Goal: Task Accomplishment & Management: Complete application form

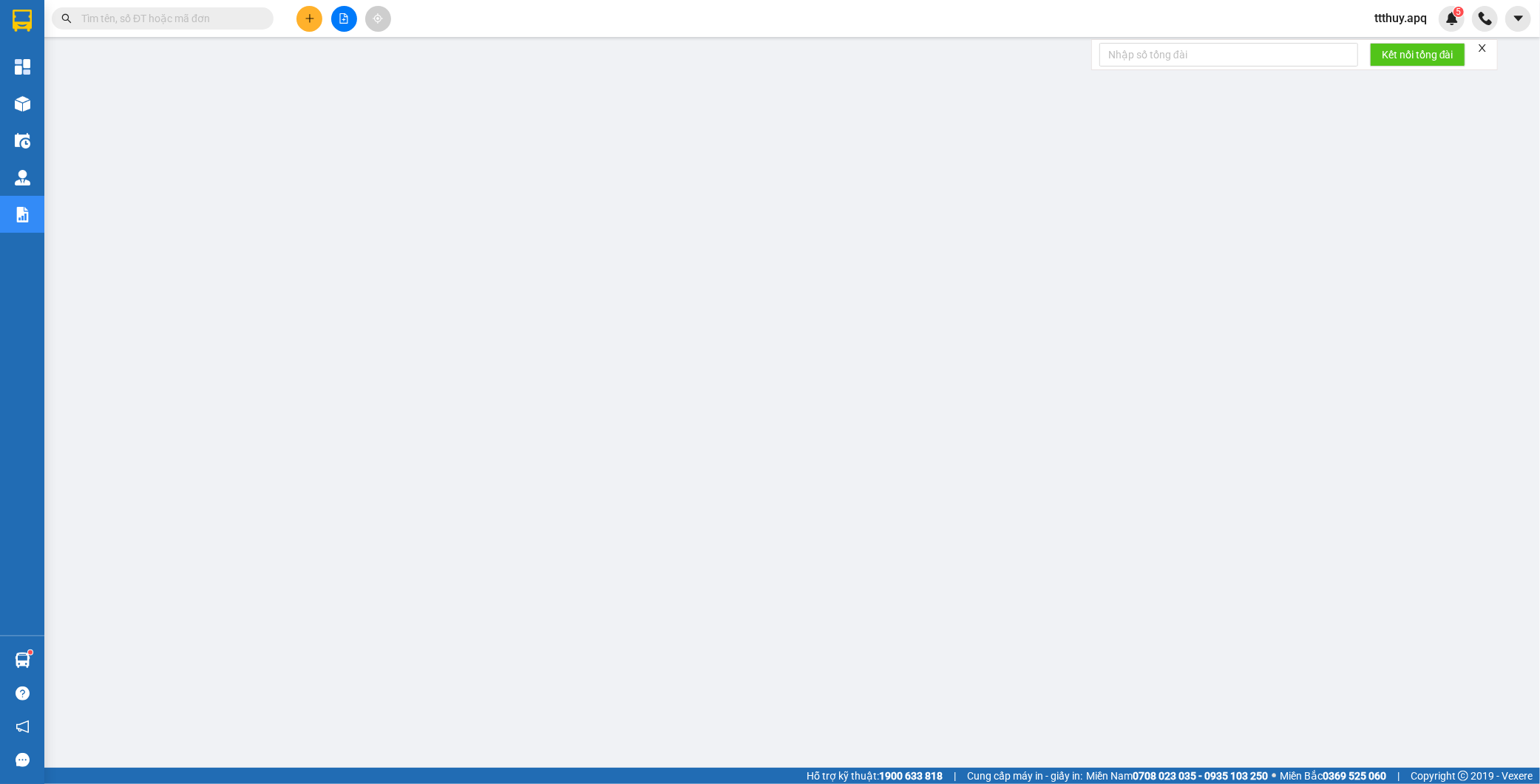
click at [219, 19] on input "text" at bounding box center [168, 18] width 175 height 16
click at [174, 27] on span at bounding box center [162, 19] width 221 height 22
click at [177, 16] on input "text" at bounding box center [168, 18] width 175 height 16
paste input "0983695936"
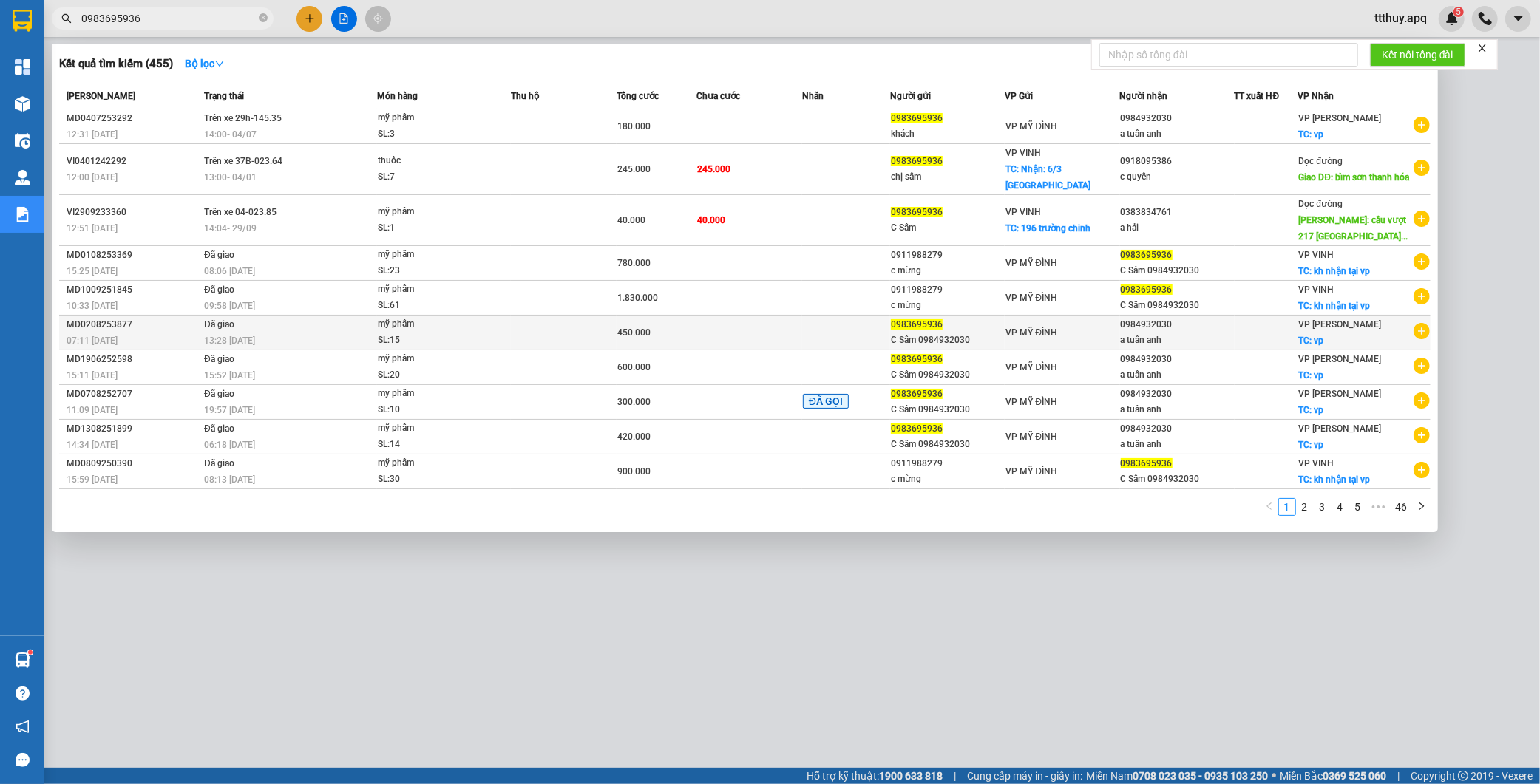
type input "0983695936"
click at [304, 335] on div "13:28 [DATE]" at bounding box center [290, 340] width 172 height 16
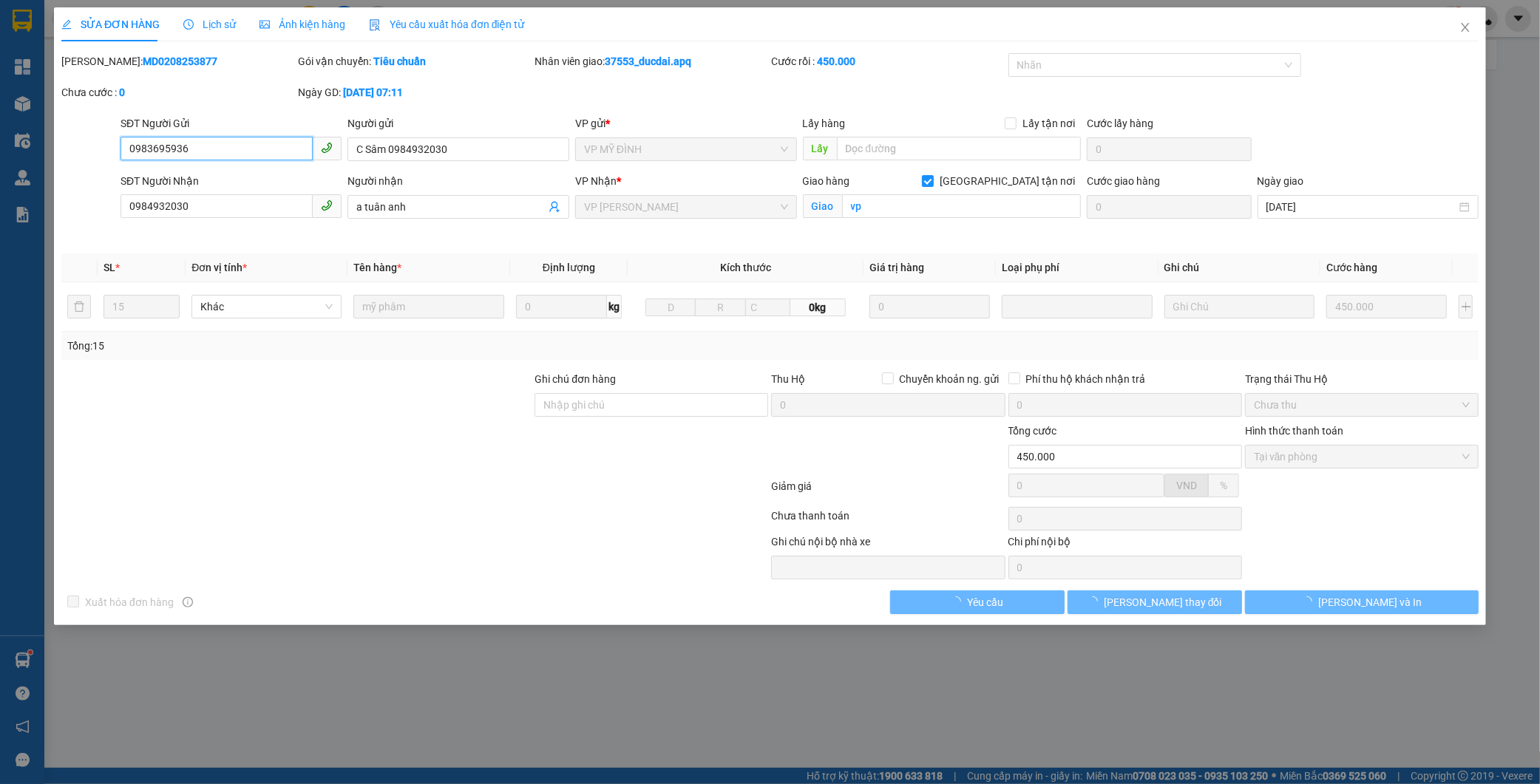
type input "0983695936"
type input "C Sâm 0984932030"
type input "0984932030"
type input "a tuân anh"
checkbox input "true"
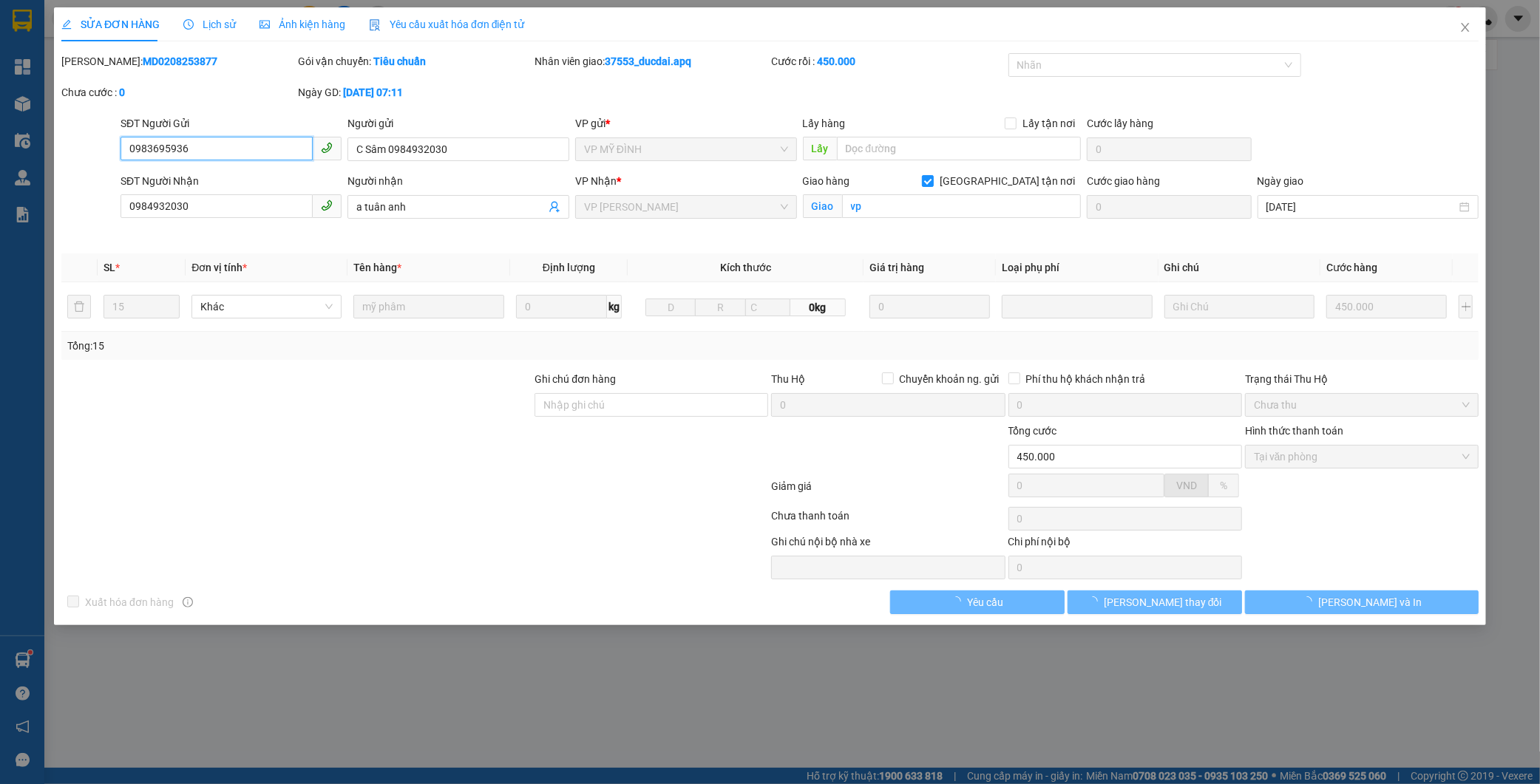
type input "vp"
type input "450.000"
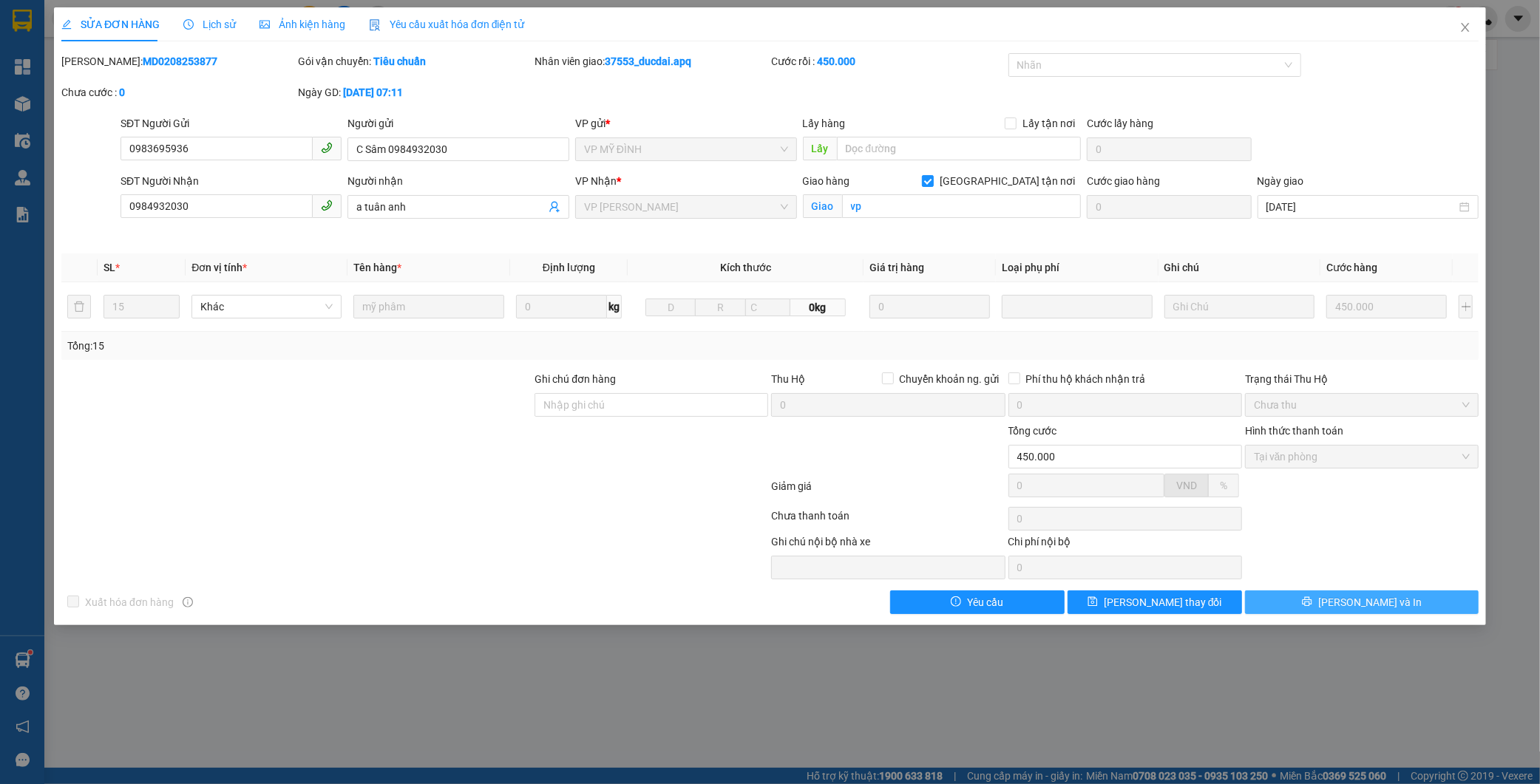
click at [1306, 607] on button "[PERSON_NAME] và In" at bounding box center [1362, 601] width 233 height 23
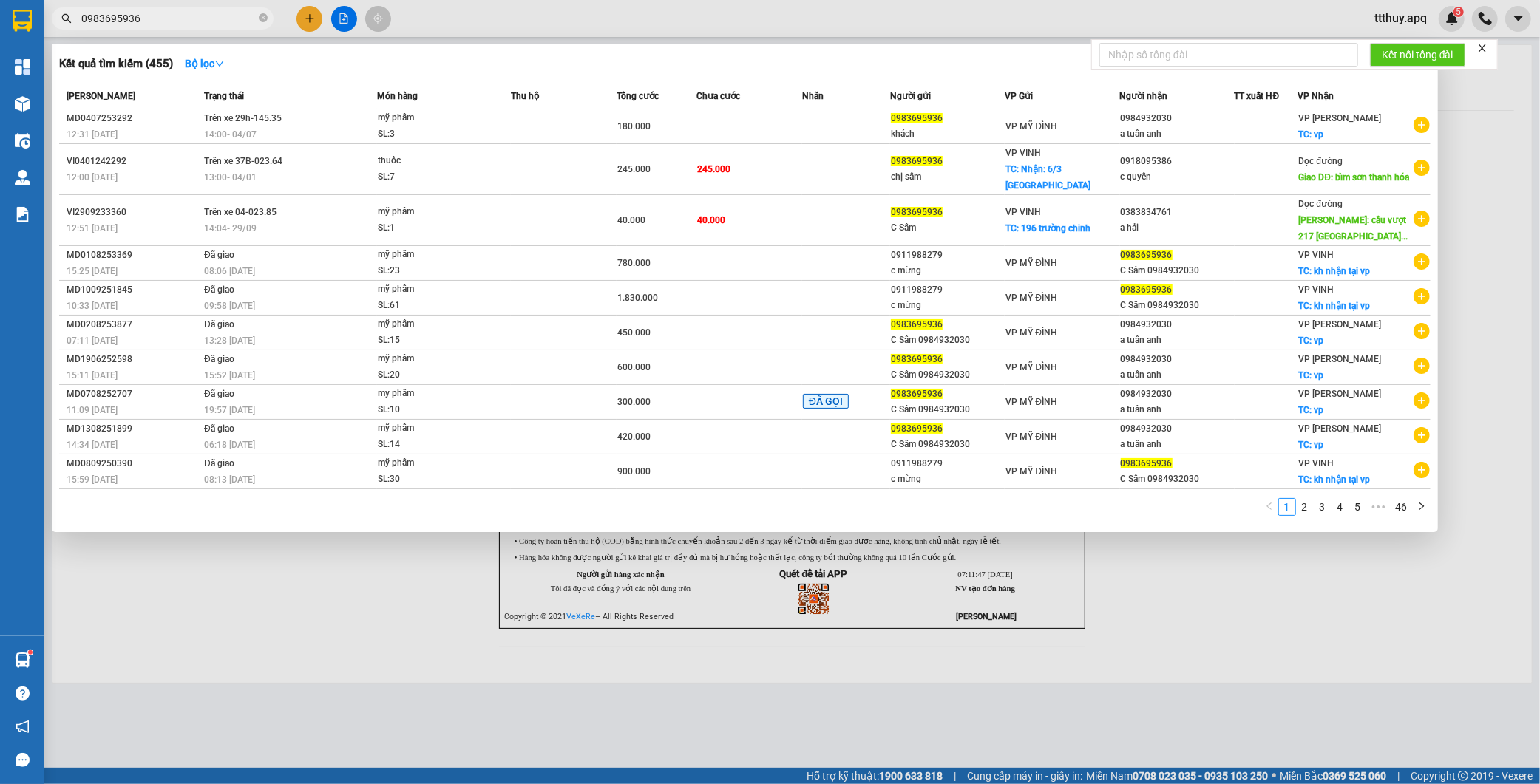
click at [172, 25] on input "0983695936" at bounding box center [168, 18] width 175 height 16
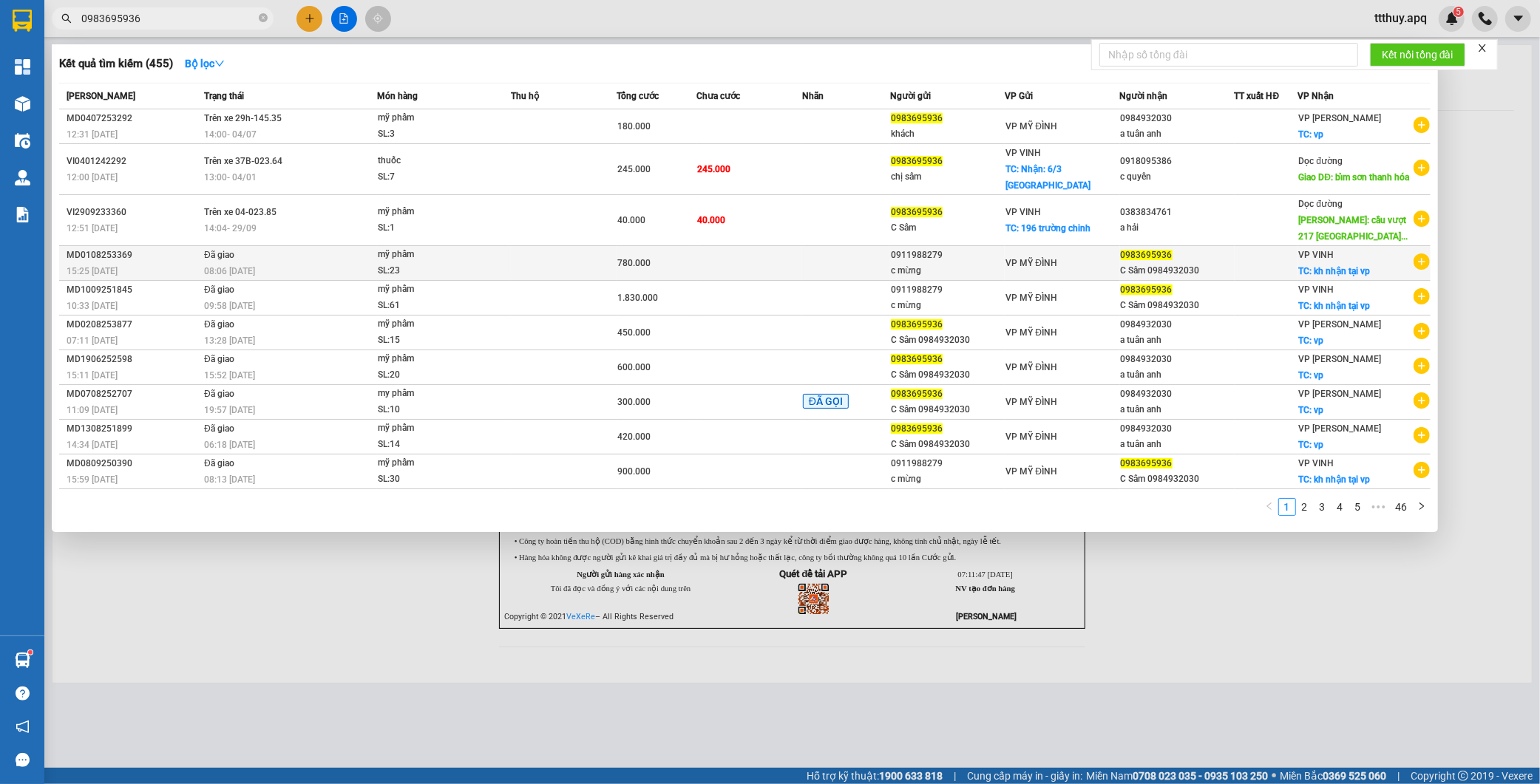
click at [344, 272] on div "08:06 [DATE]" at bounding box center [290, 271] width 172 height 16
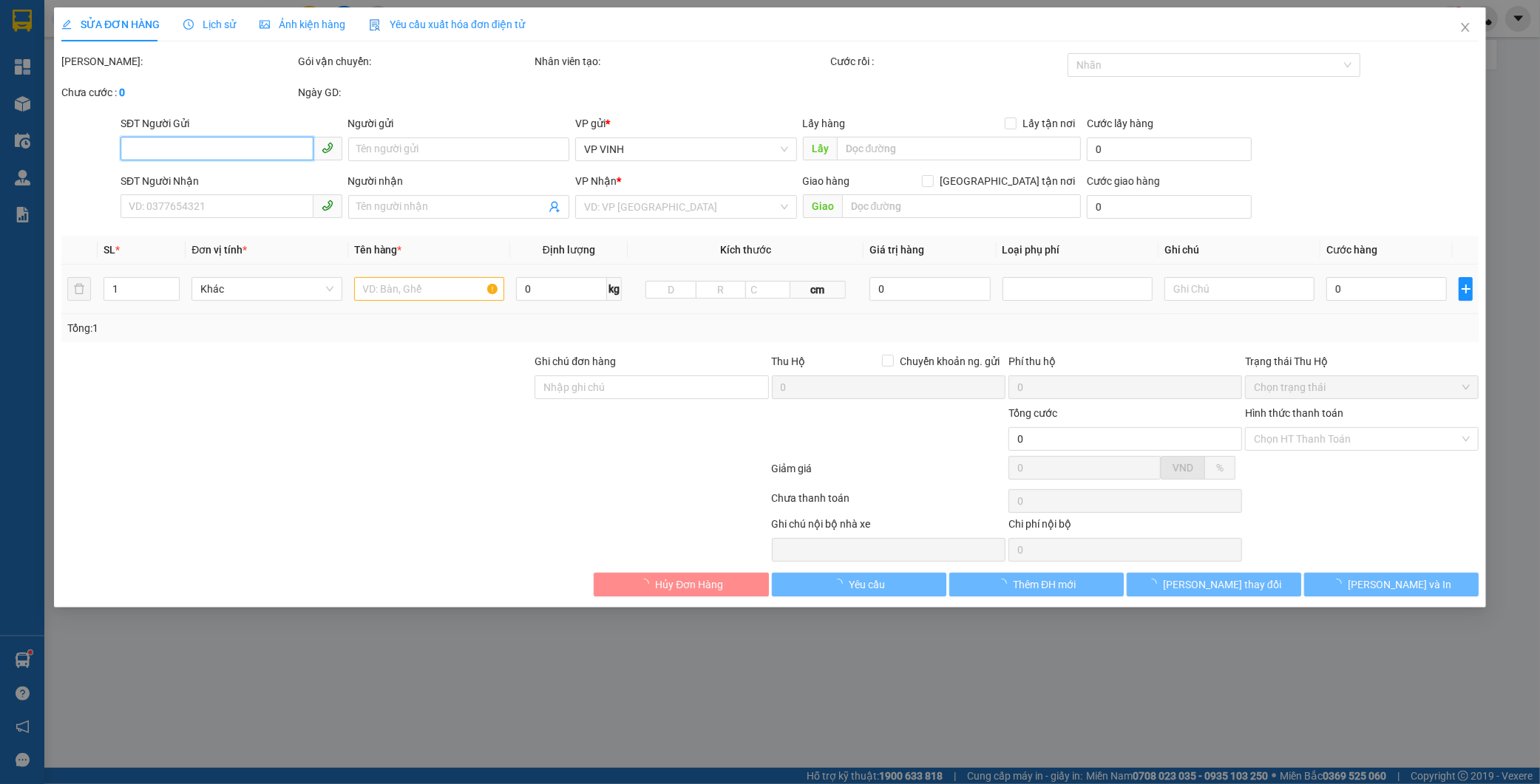
type input "0911988279"
type input "c mừng"
type input "0983695936"
type input "C Sâm 0984932030"
checkbox input "true"
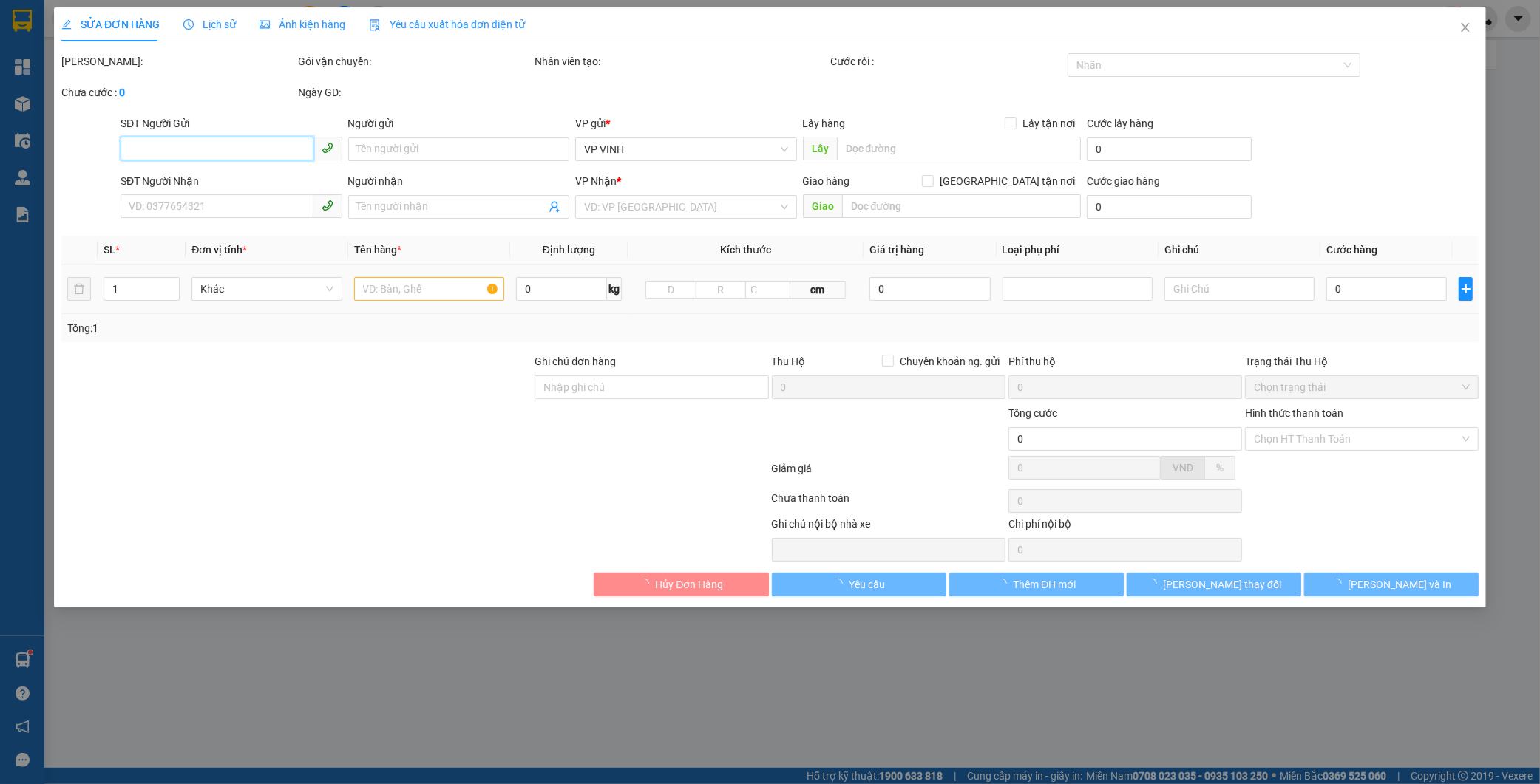
type input "kh nhận tại vp"
type input "780.000"
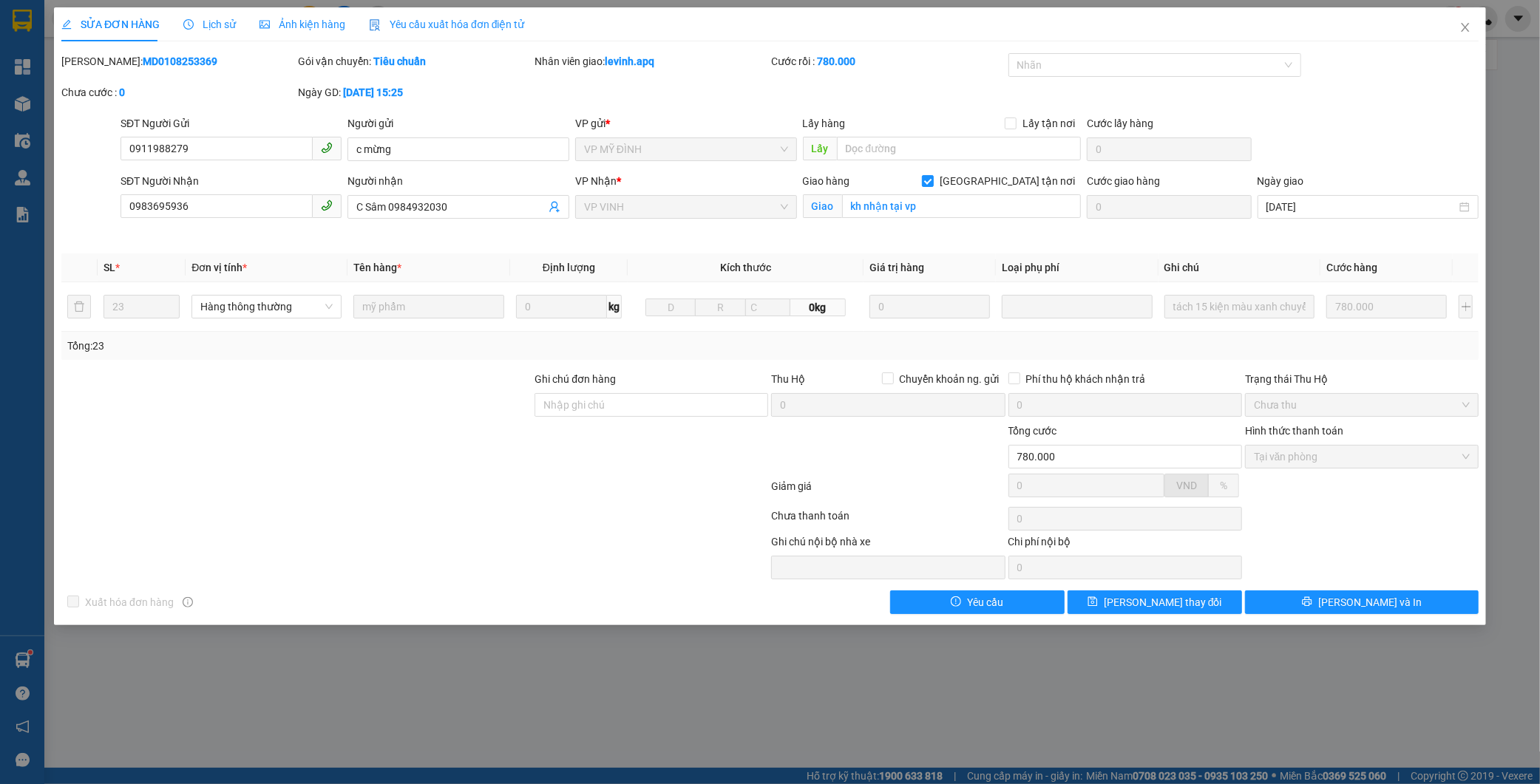
click at [143, 63] on b "MD0108253369" at bounding box center [180, 61] width 75 height 12
copy b "MD0108253369"
click at [1454, 25] on span "Close" at bounding box center [1465, 28] width 41 height 41
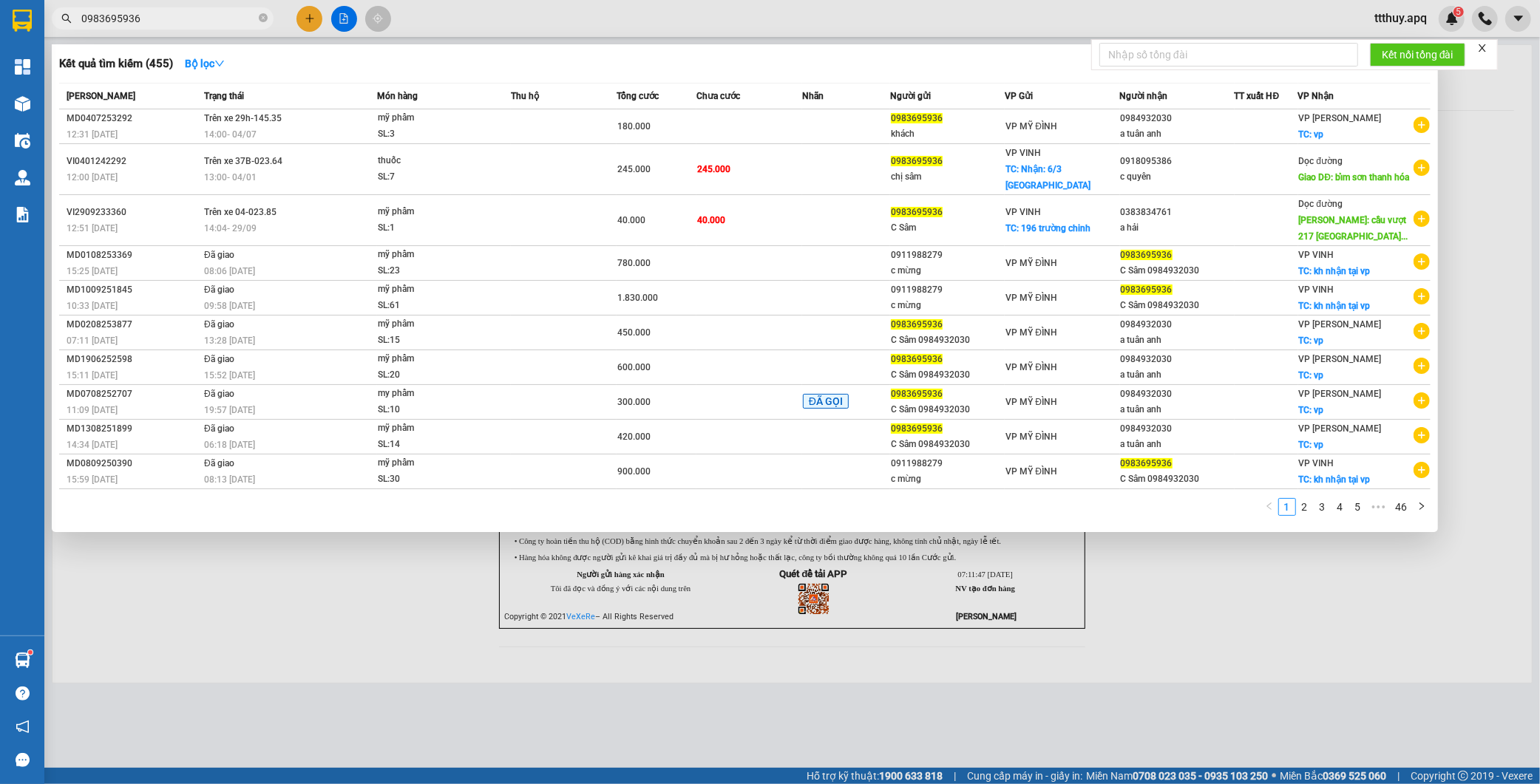
click at [177, 22] on input "0983695936" at bounding box center [168, 18] width 175 height 16
click at [213, 322] on span "Đã giao" at bounding box center [219, 324] width 30 height 10
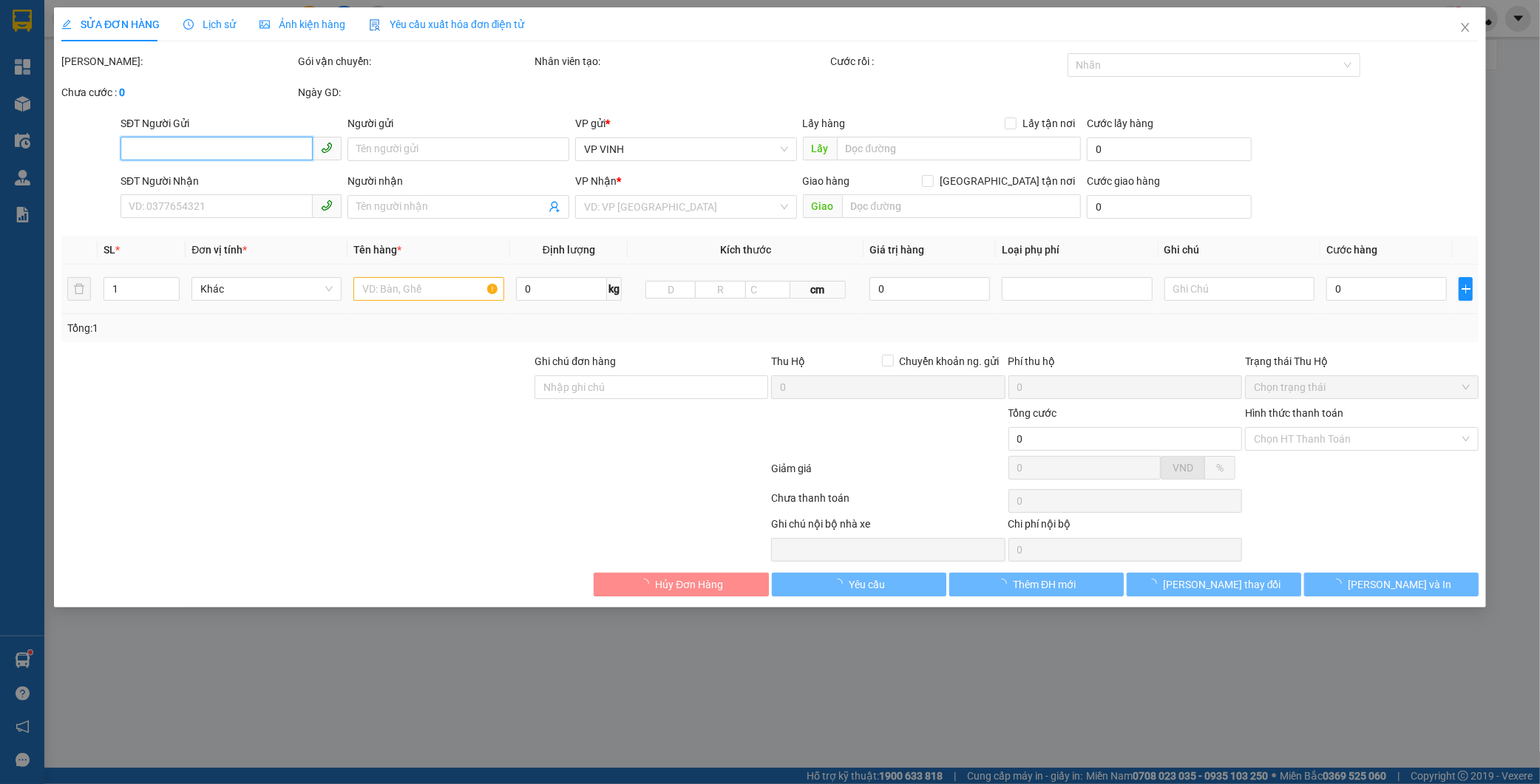
type input "0983695936"
type input "C Sâm 0984932030"
type input "0984932030"
type input "a tuân anh"
checkbox input "true"
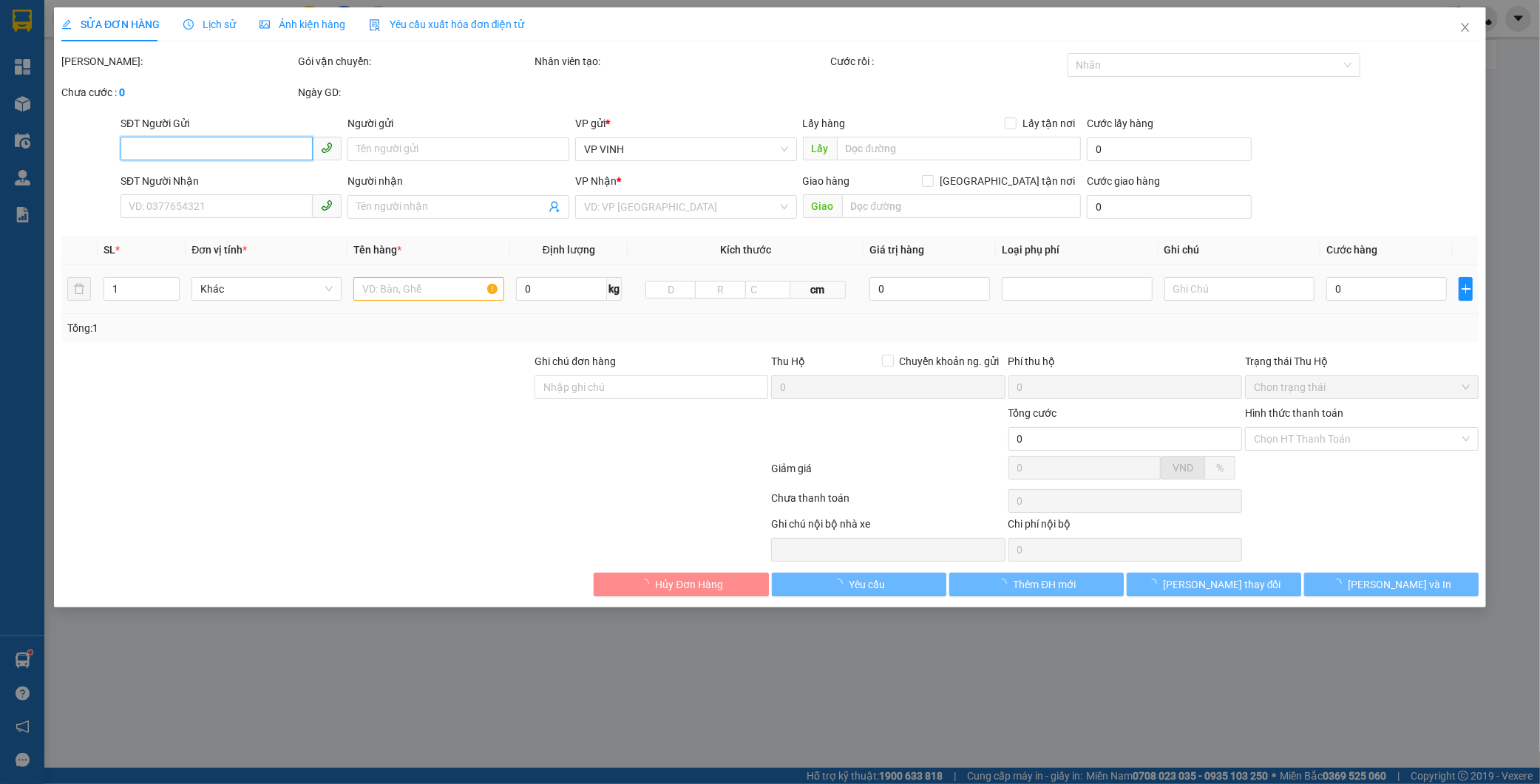
type input "vp"
type input "450.000"
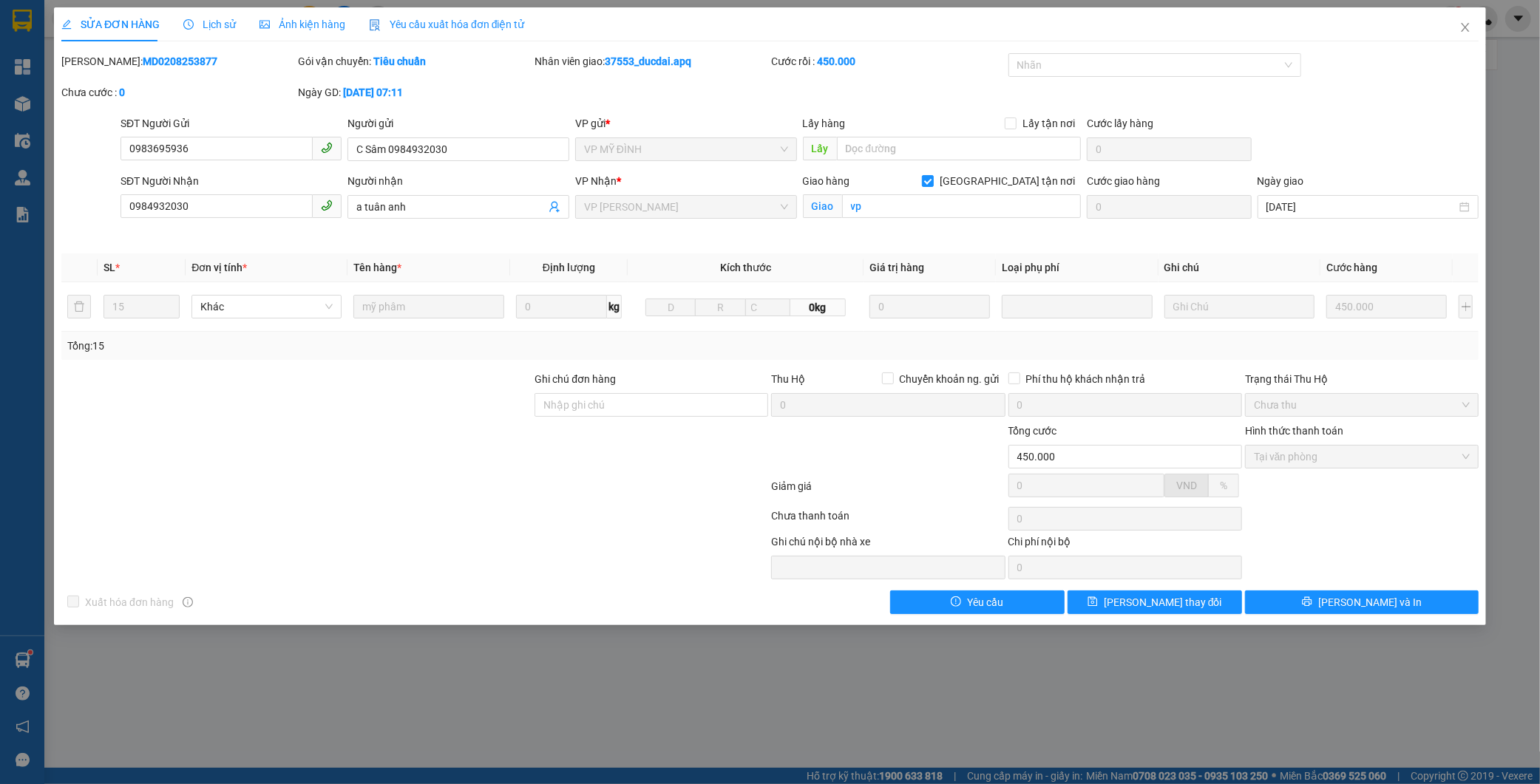
click at [149, 63] on b "MD0208253877" at bounding box center [180, 61] width 75 height 12
copy b "MD0208253877"
click at [1463, 31] on icon "close" at bounding box center [1464, 27] width 8 height 8
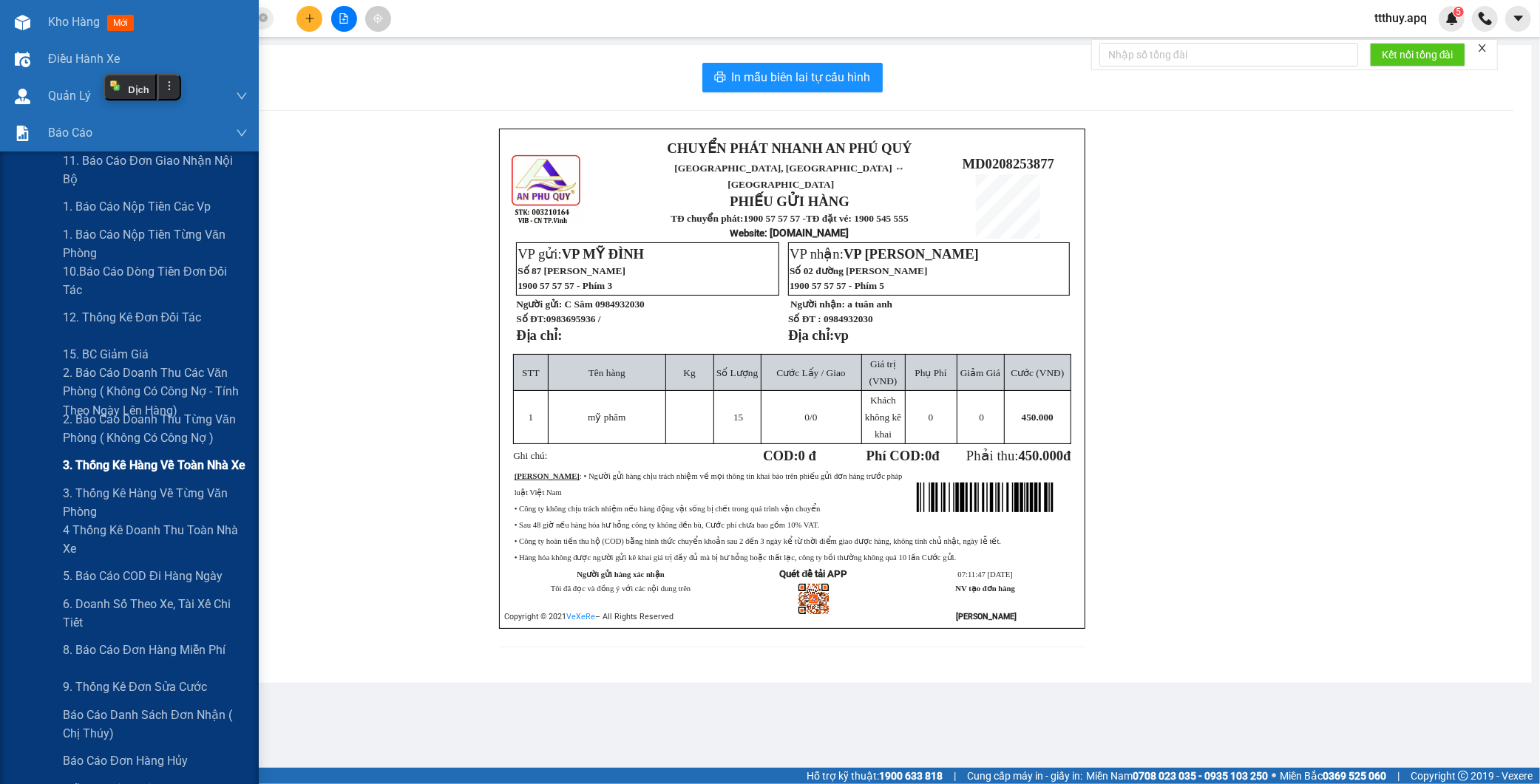
scroll to position [82, 0]
click at [121, 530] on span "4 Thống kê doanh thu toàn nhà xe" at bounding box center [155, 539] width 185 height 37
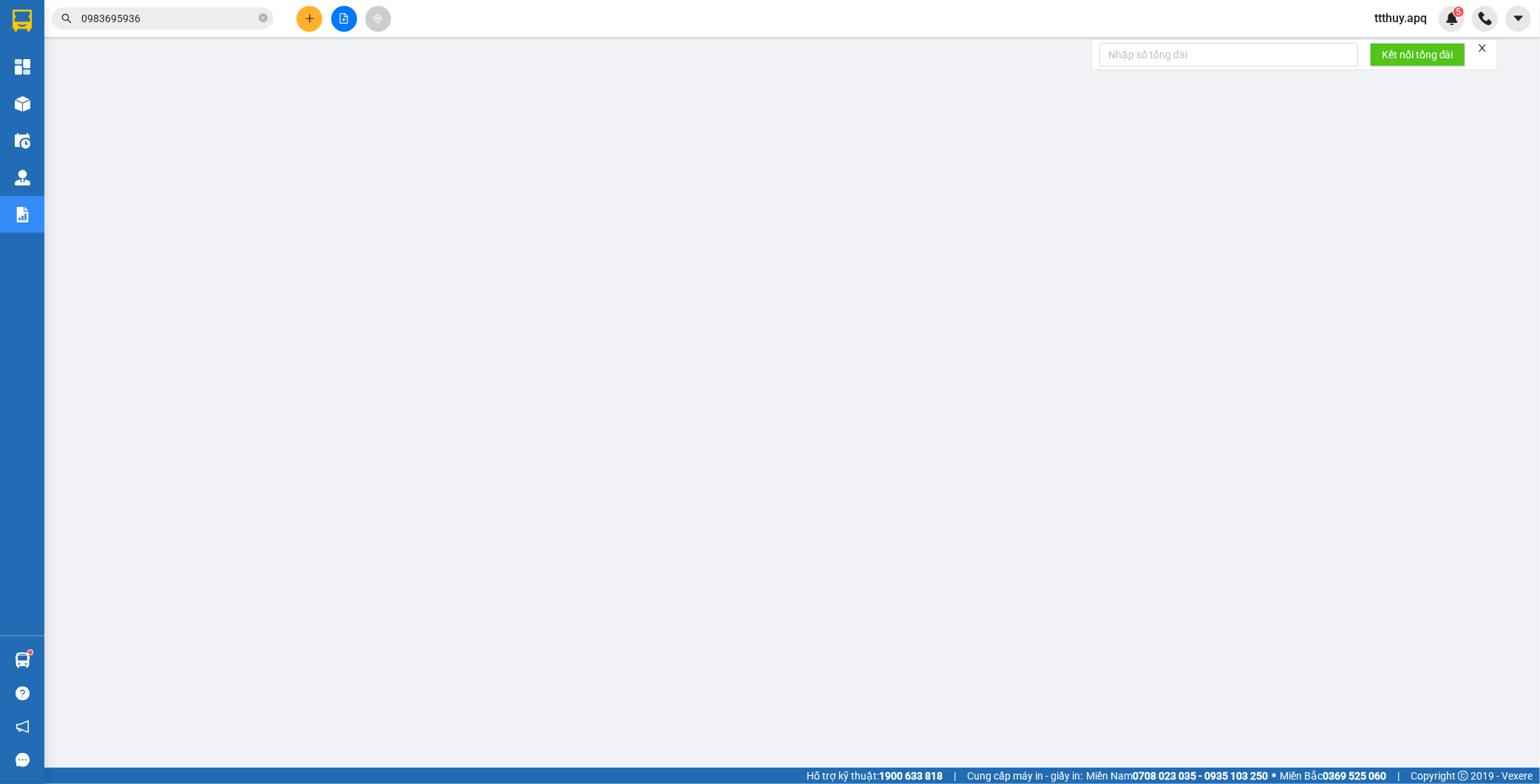
click at [172, 18] on input "0983695936" at bounding box center [168, 18] width 175 height 16
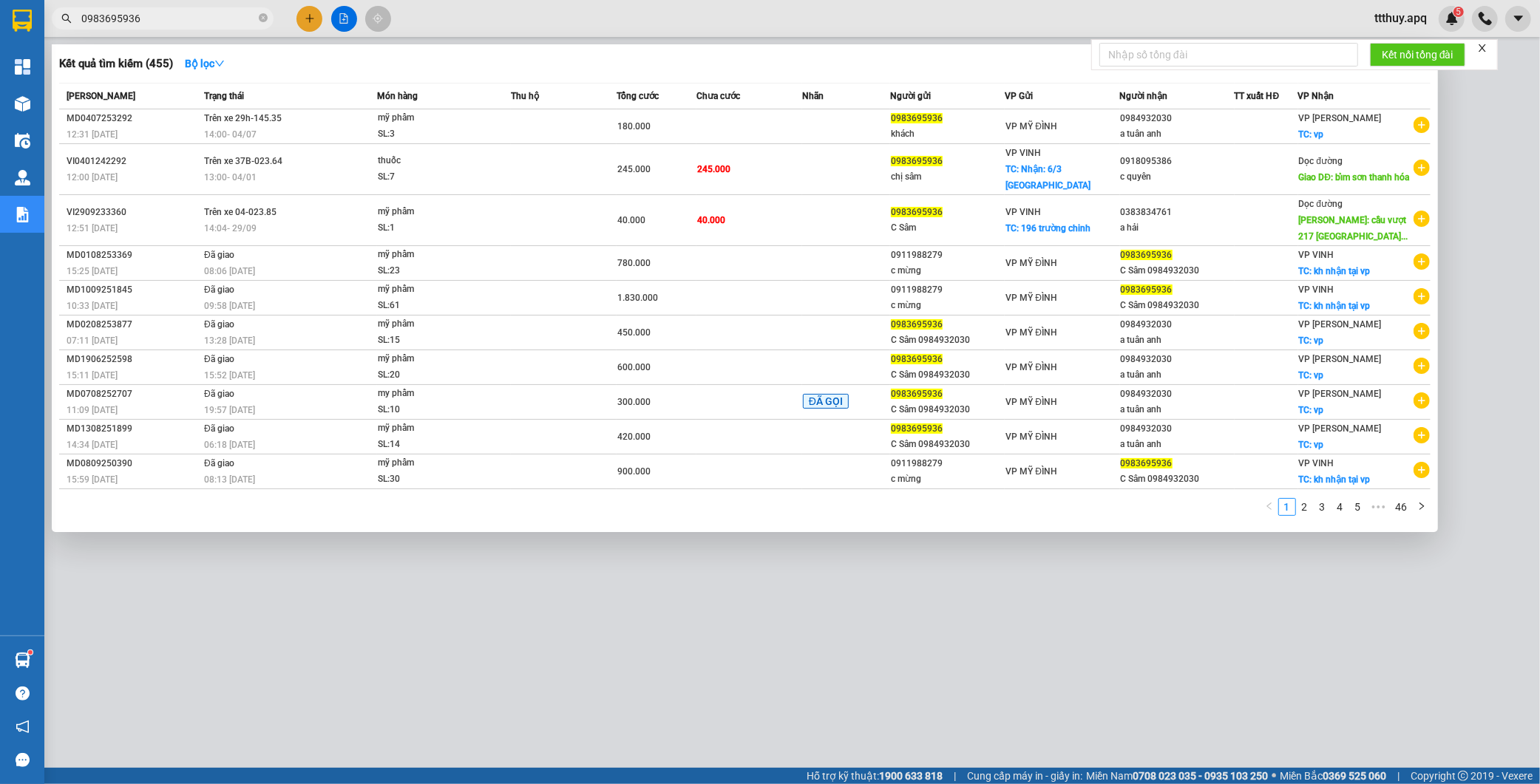
click at [172, 18] on input "0983695936" at bounding box center [168, 18] width 175 height 16
paste input "MD0708252632"
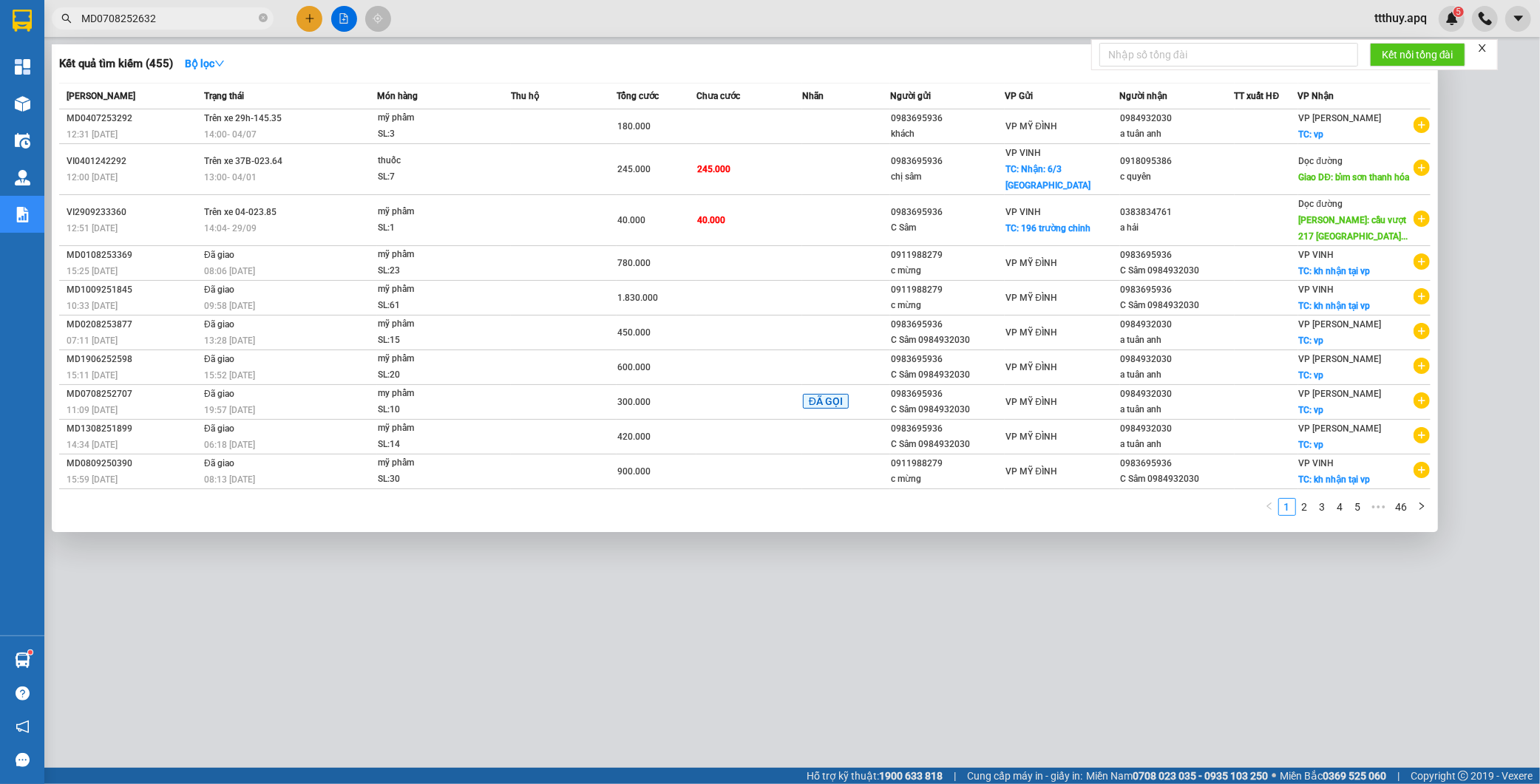
type input "MD0708252632"
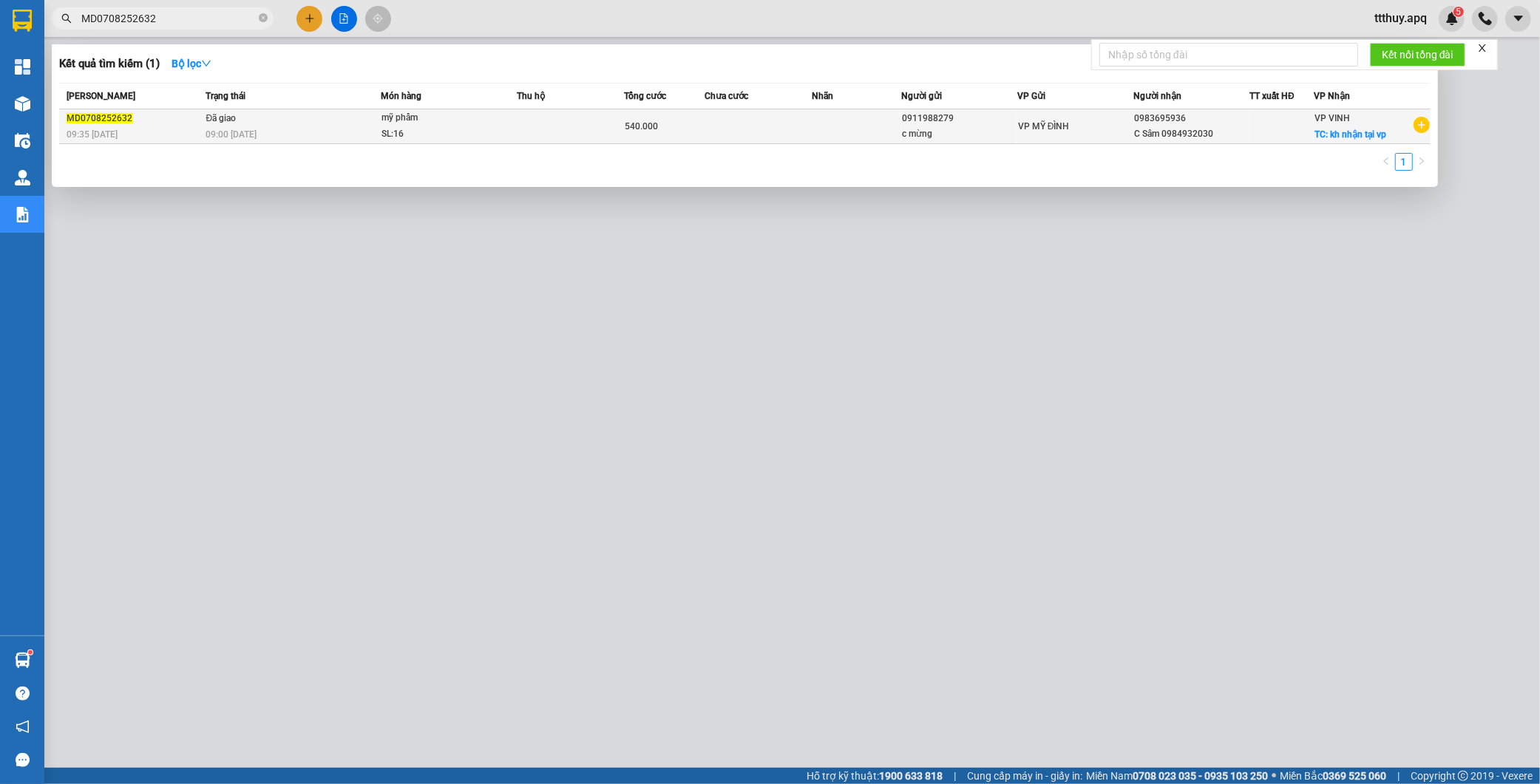
click at [516, 135] on td at bounding box center [570, 126] width 107 height 35
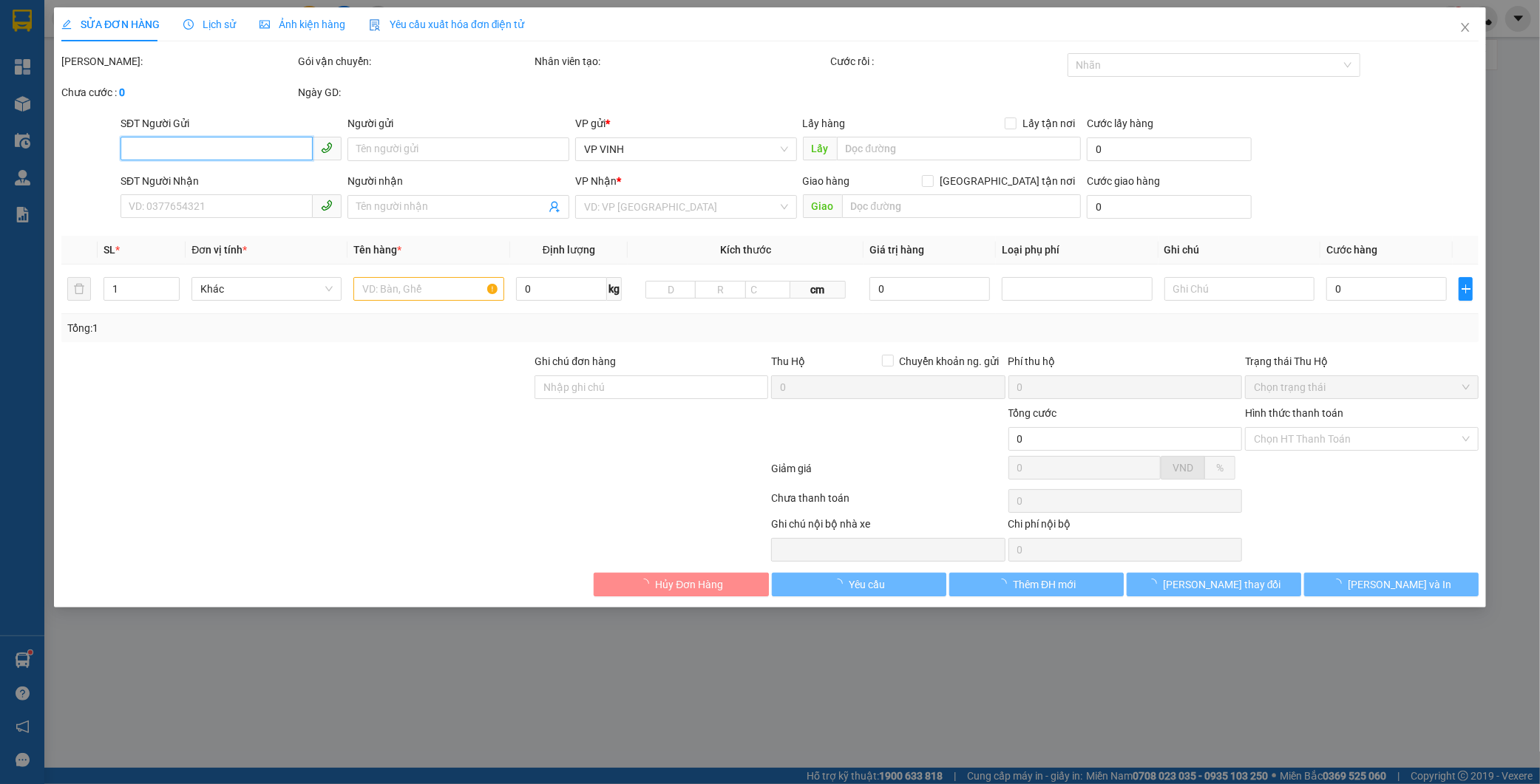
type input "0911988279"
type input "c mừng"
type input "0983695936"
type input "C Sâm 0984932030"
checkbox input "true"
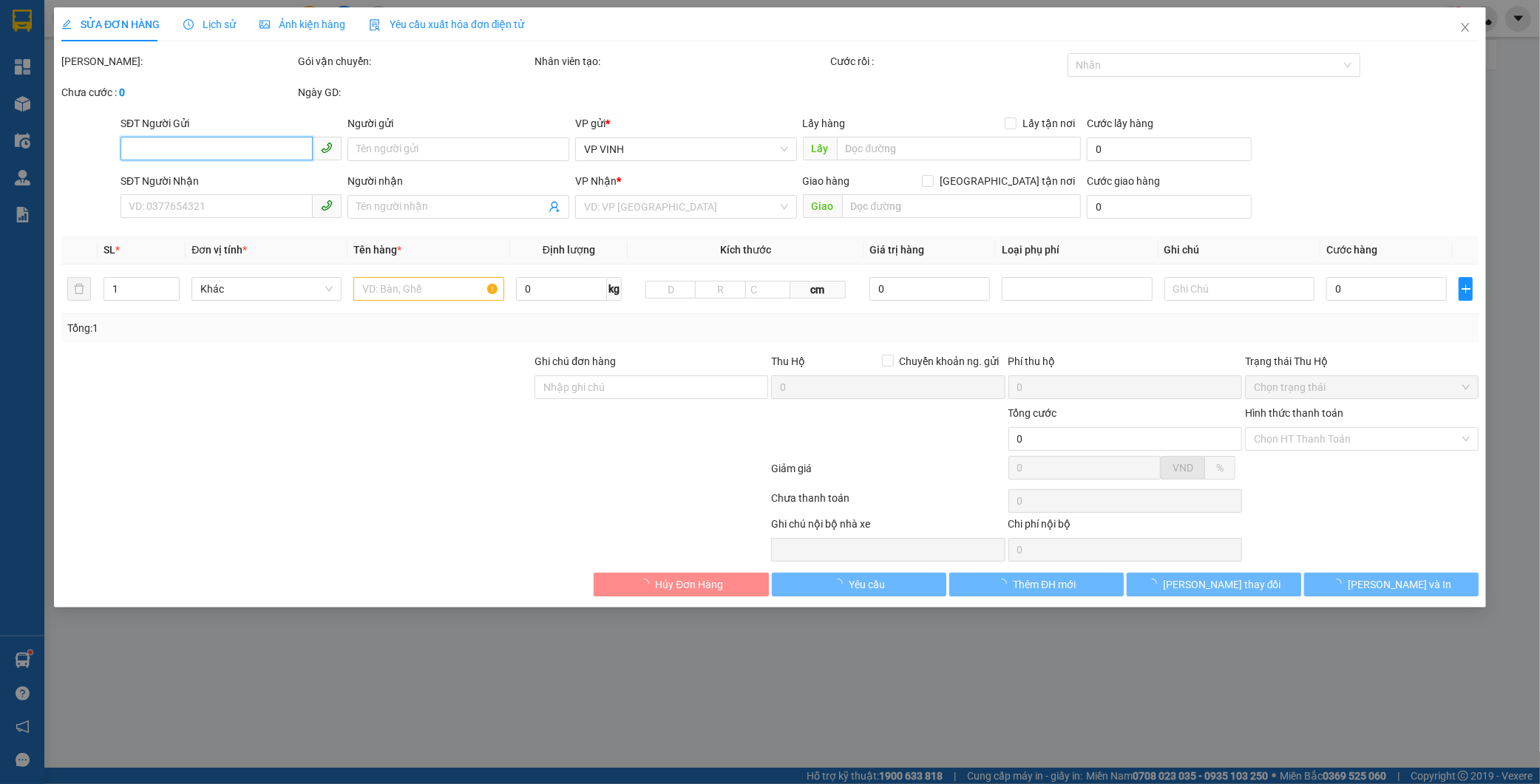
type input "kh nhận tại vp"
type input "540.000"
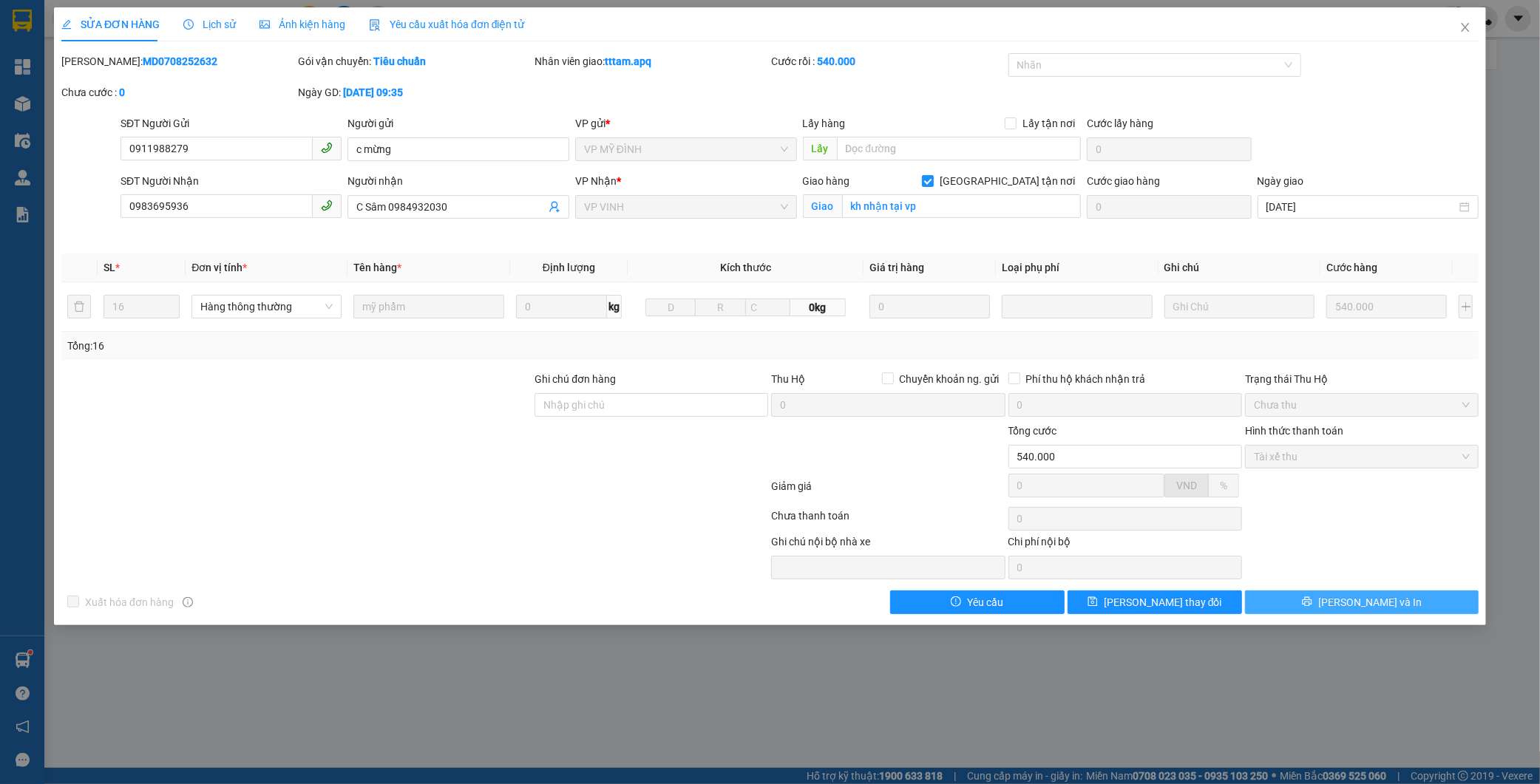
click at [1296, 608] on button "[PERSON_NAME] và In" at bounding box center [1362, 601] width 233 height 23
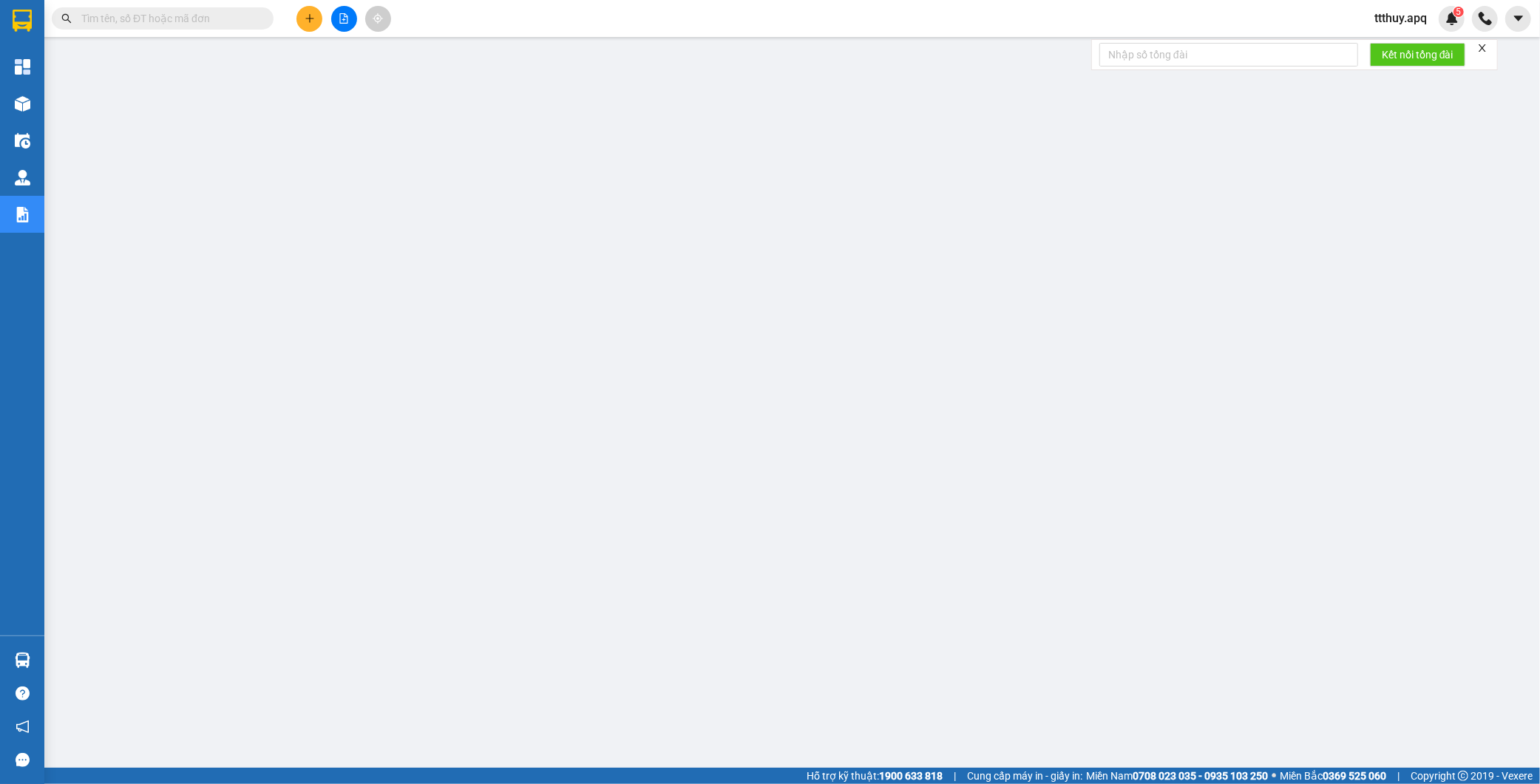
click at [197, 22] on input "text" at bounding box center [168, 18] width 175 height 16
paste input "MD0108253369"
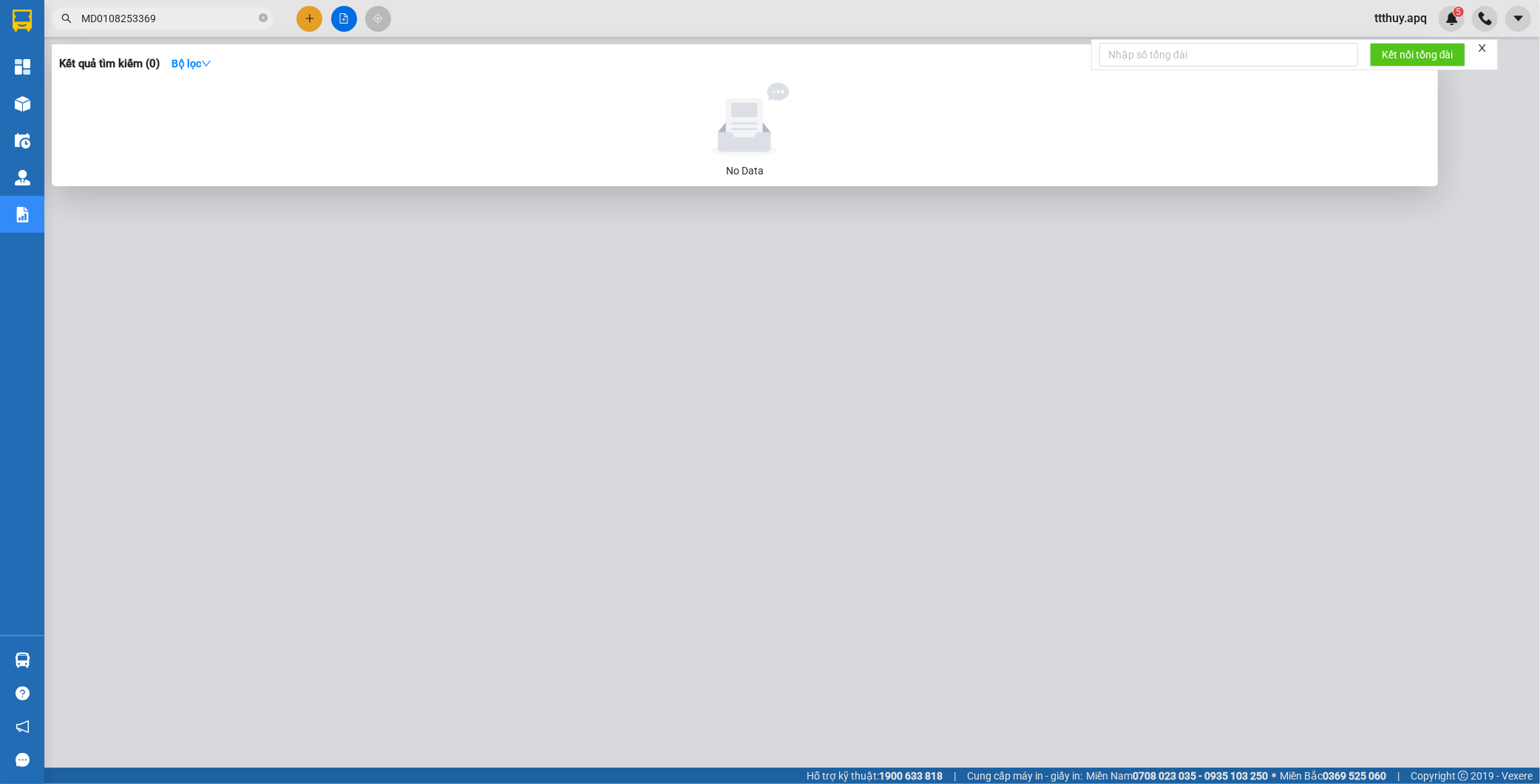
type input "MD0108253369"
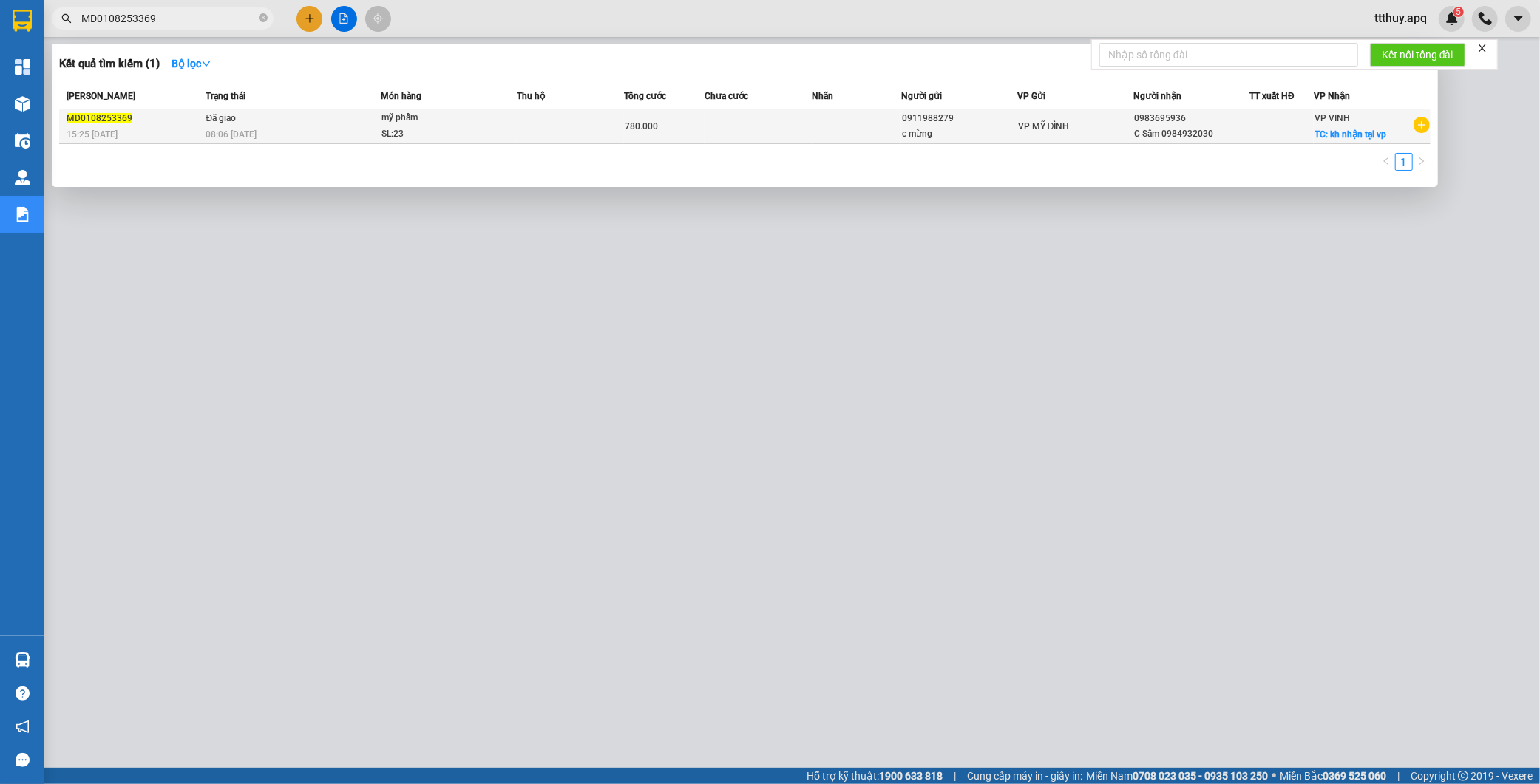
click at [328, 119] on td "Đã giao 08:06 - 02/08" at bounding box center [291, 126] width 179 height 35
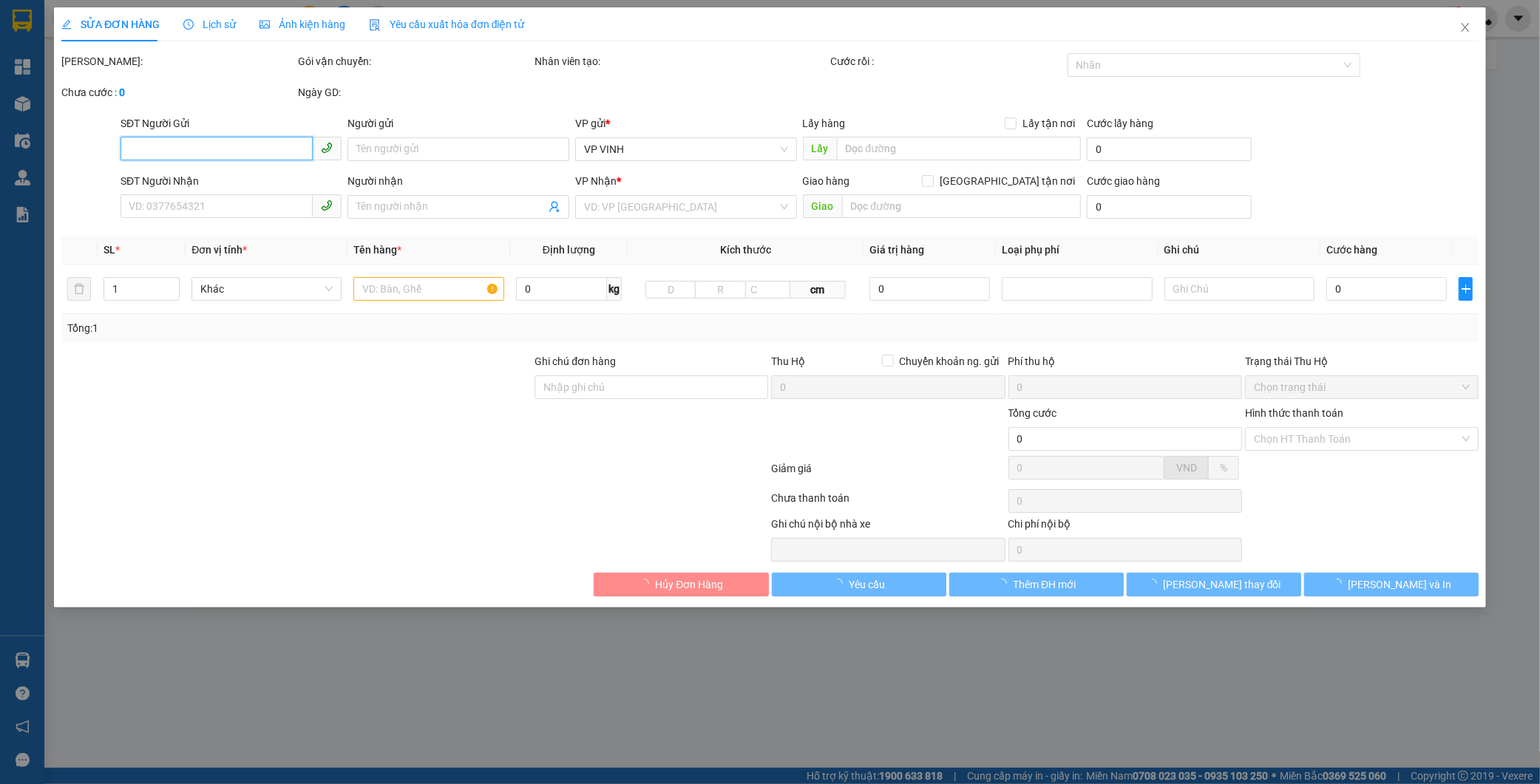
type input "0911988279"
type input "c mừng"
type input "0983695936"
type input "C Sâm 0984932030"
checkbox input "true"
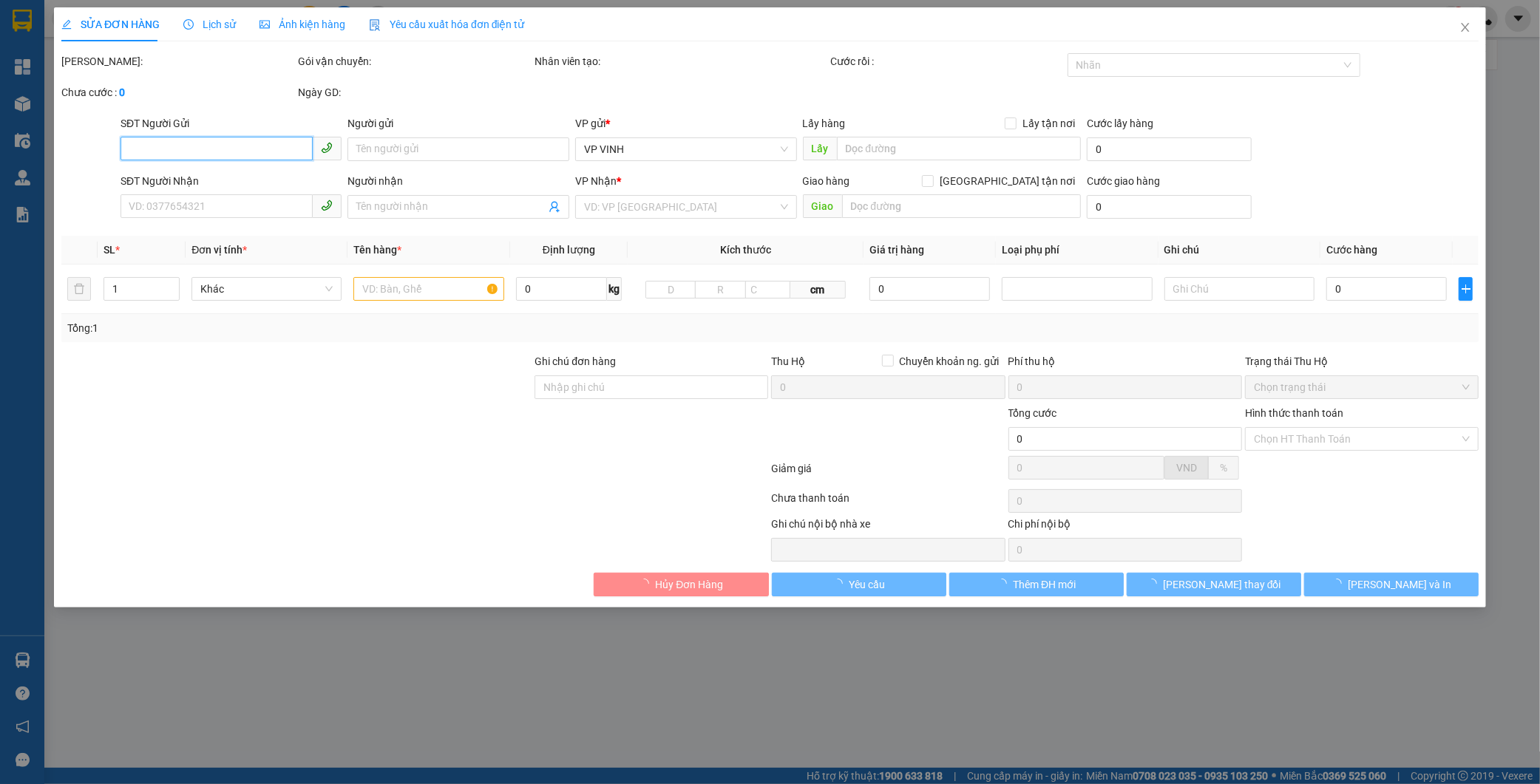
type input "kh nhận tại vp"
type input "780.000"
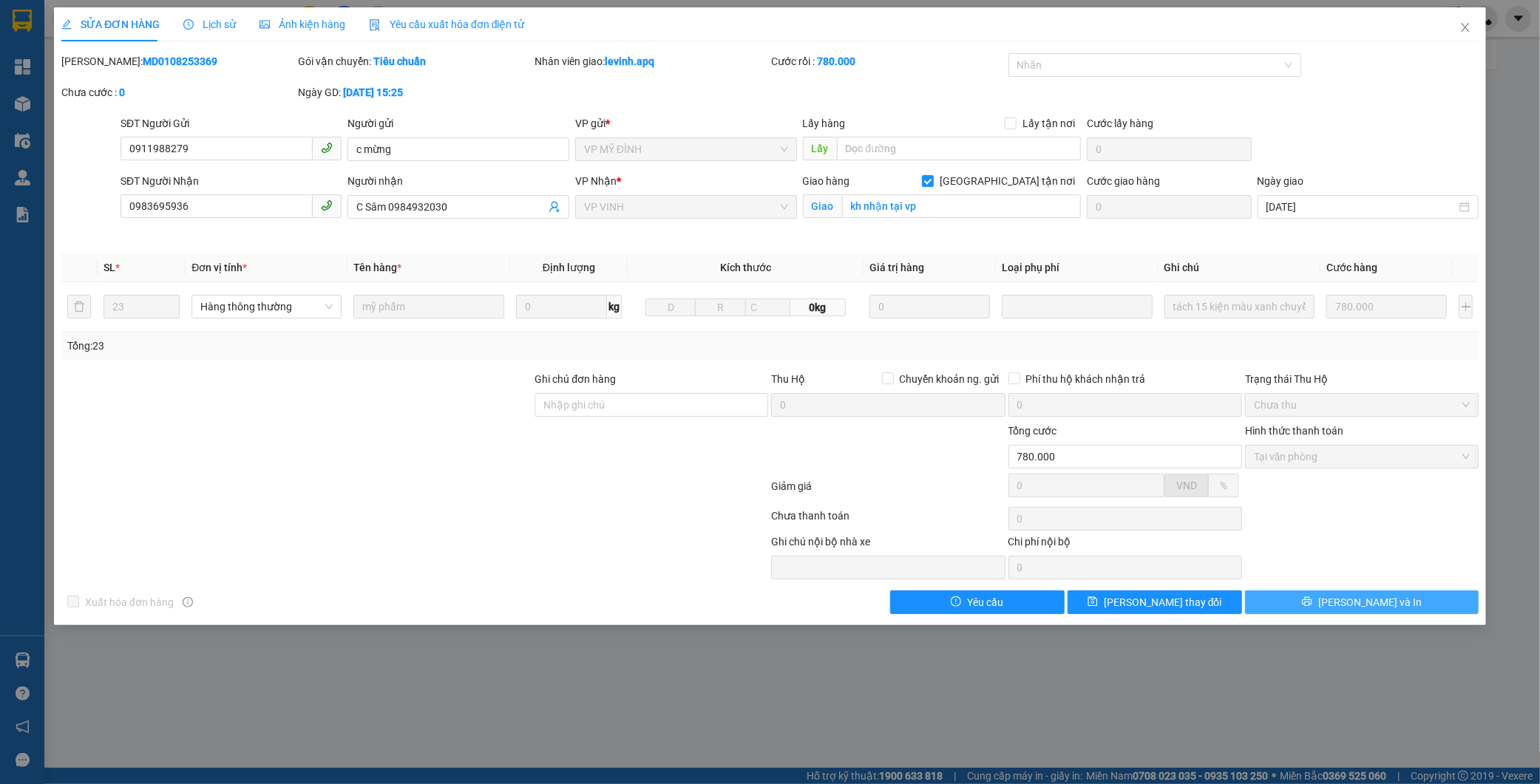
click at [1325, 609] on button "Lưu và In" at bounding box center [1362, 601] width 233 height 23
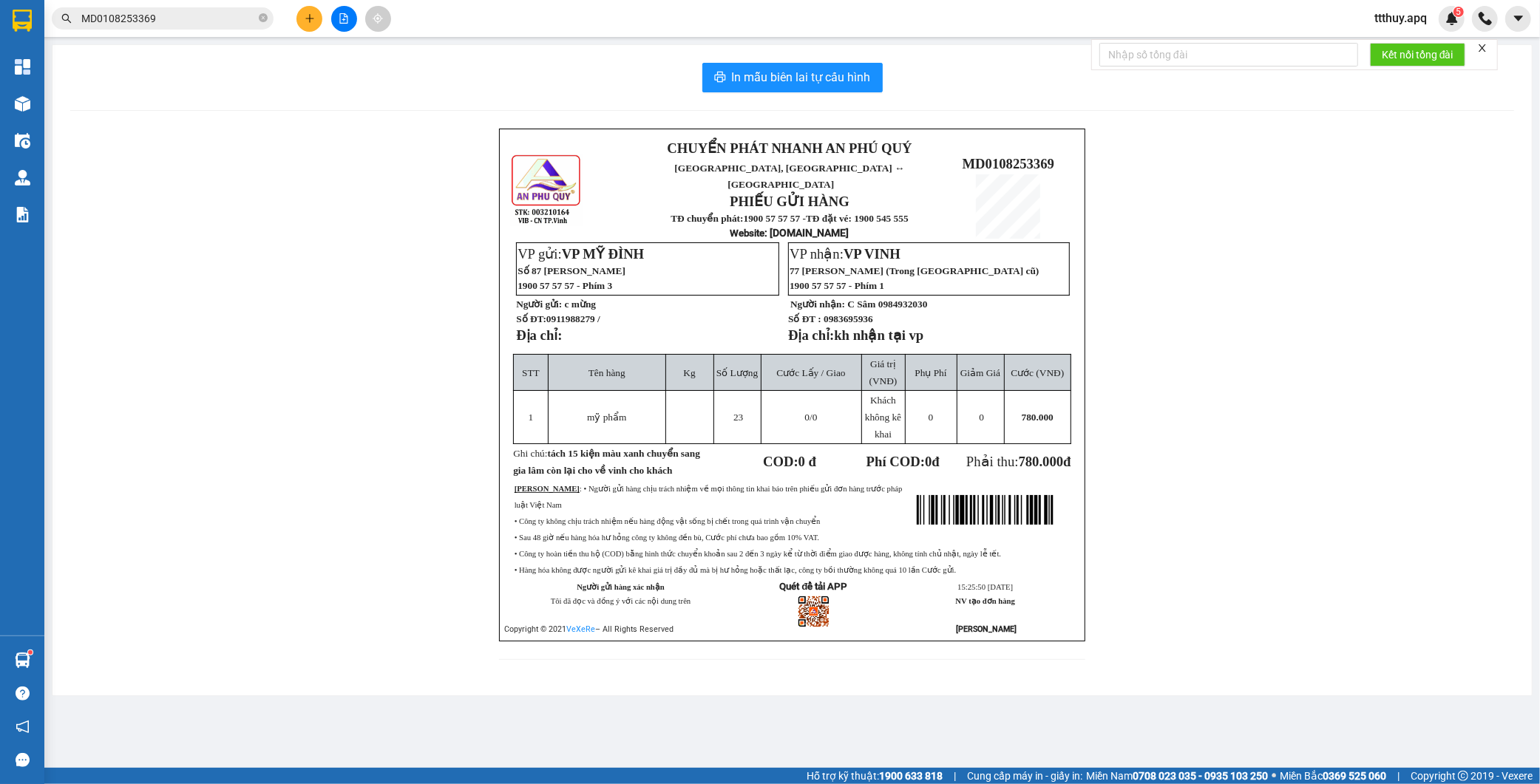
click at [588, 314] on span "0911988279 /" at bounding box center [573, 319] width 54 height 11
click at [867, 315] on span "0983695936" at bounding box center [848, 319] width 49 height 11
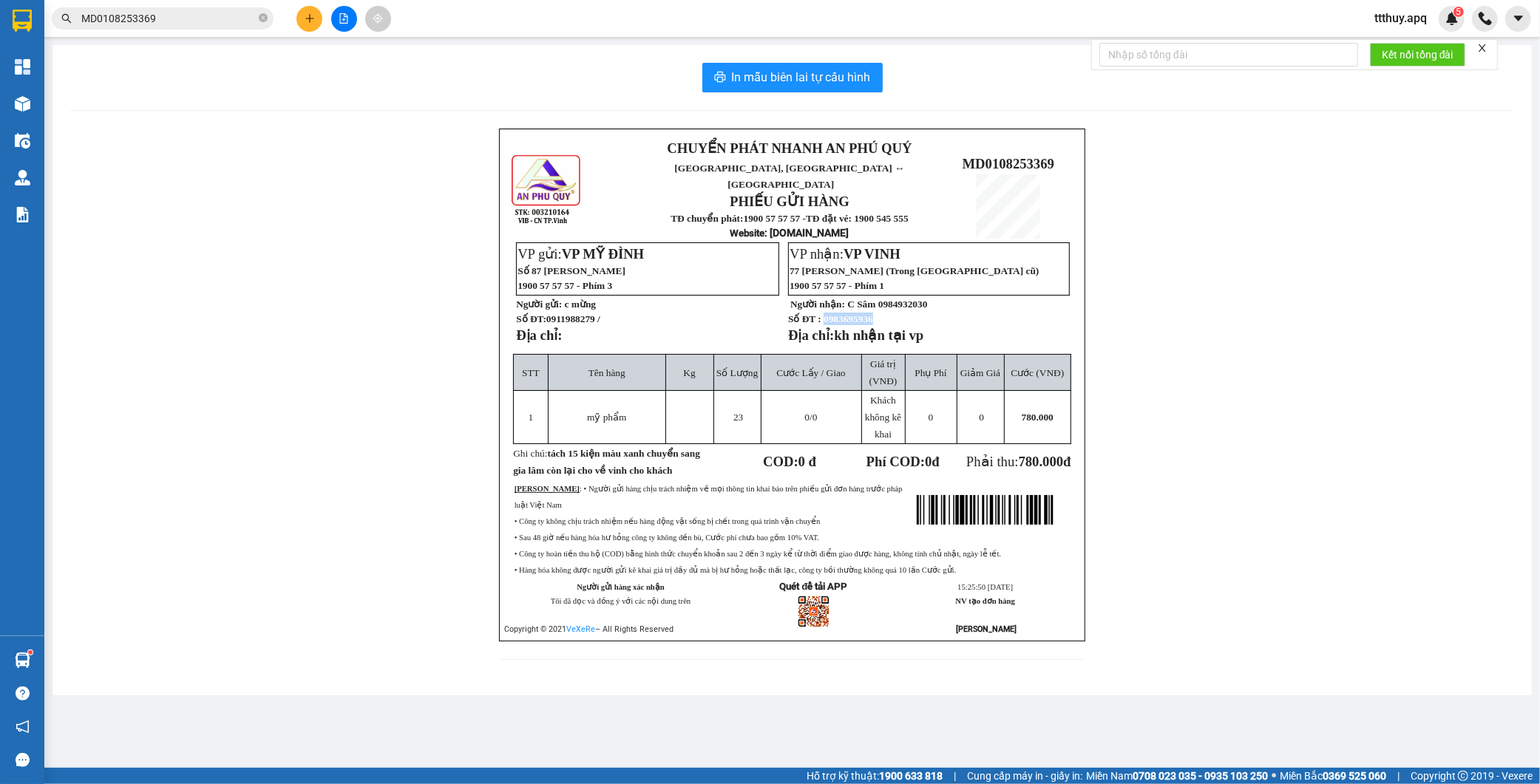
copy span "0983695936"
click at [201, 28] on span "MD0108253369" at bounding box center [162, 19] width 221 height 22
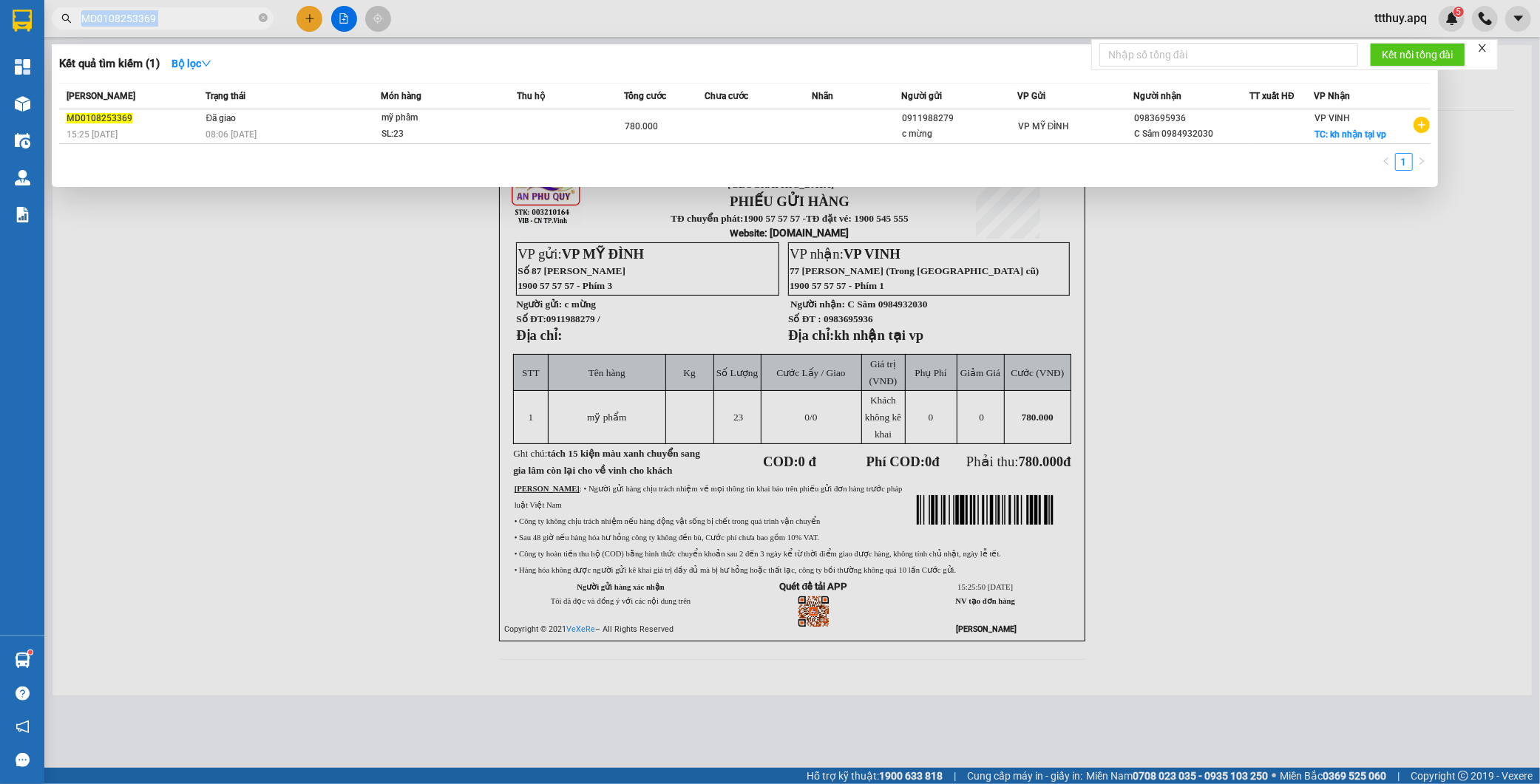
click at [201, 28] on span "MD0108253369" at bounding box center [162, 19] width 221 height 22
click at [196, 23] on input "MD0108253369" at bounding box center [168, 18] width 175 height 16
paste input "0983695936"
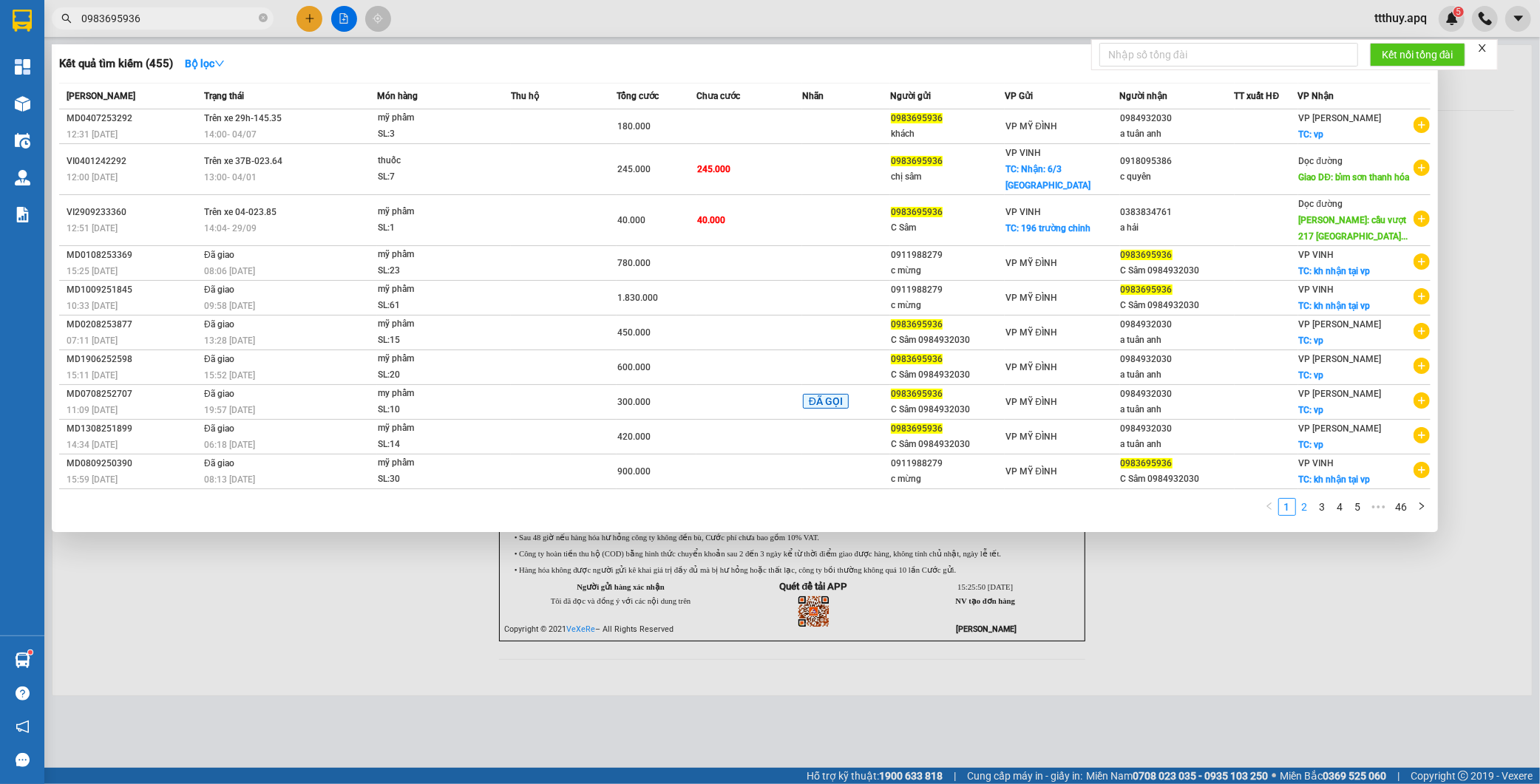
type input "0983695936"
click at [1303, 509] on link "2" at bounding box center [1304, 506] width 16 height 16
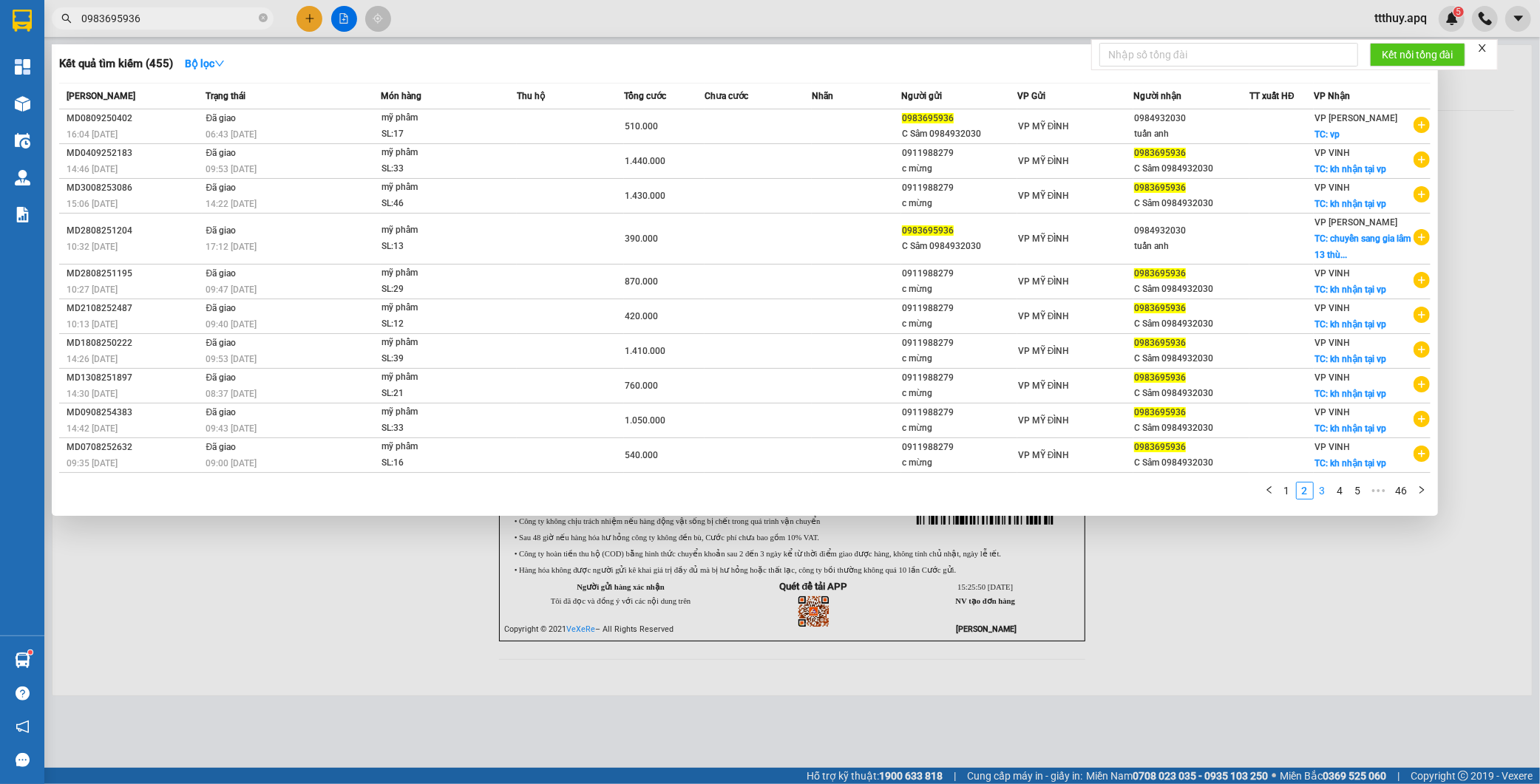
click at [1328, 494] on link "3" at bounding box center [1321, 490] width 16 height 16
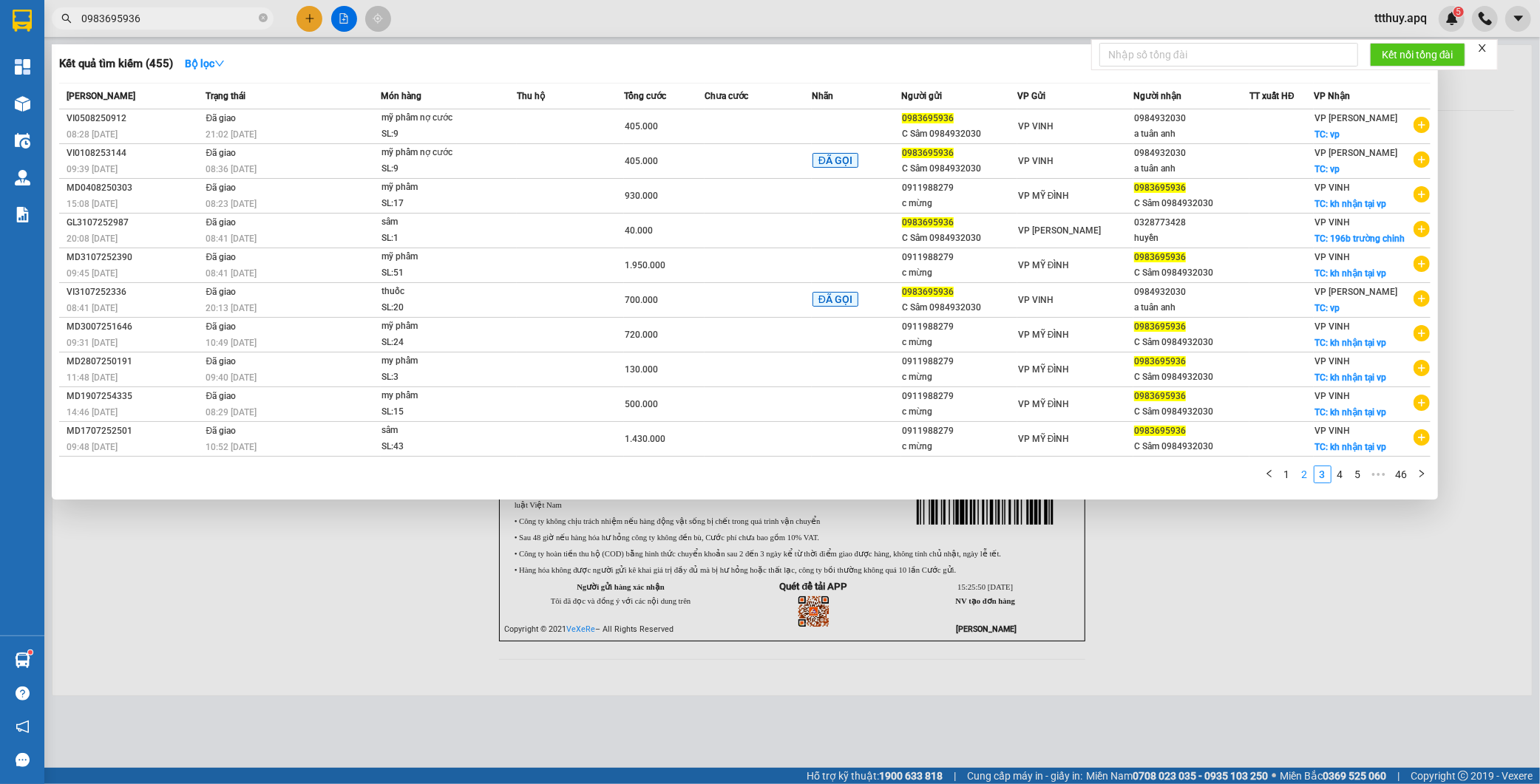
click at [1300, 481] on link "2" at bounding box center [1304, 473] width 16 height 16
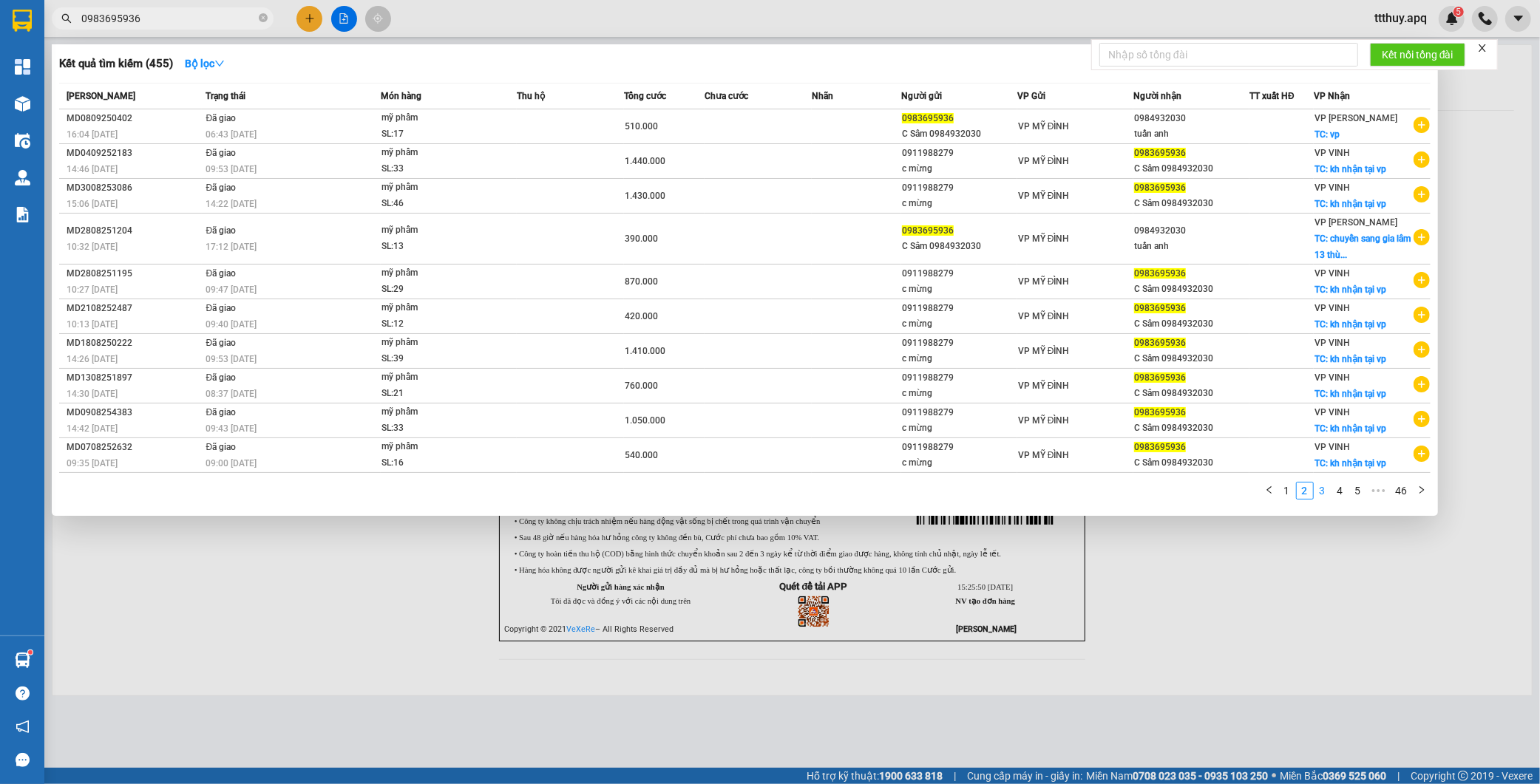
click at [1324, 497] on link "3" at bounding box center [1321, 490] width 16 height 16
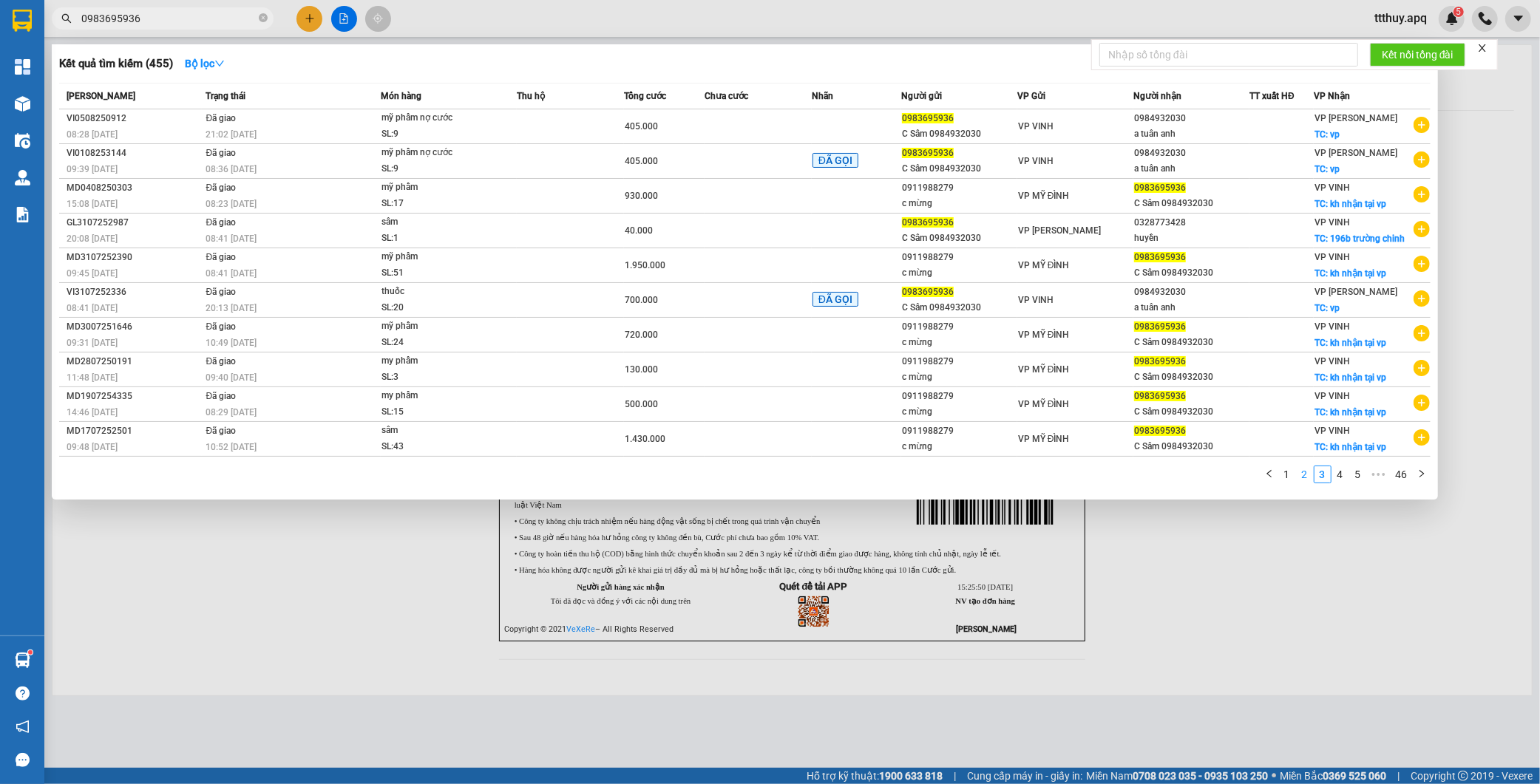
click at [1301, 479] on link "2" at bounding box center [1304, 473] width 16 height 16
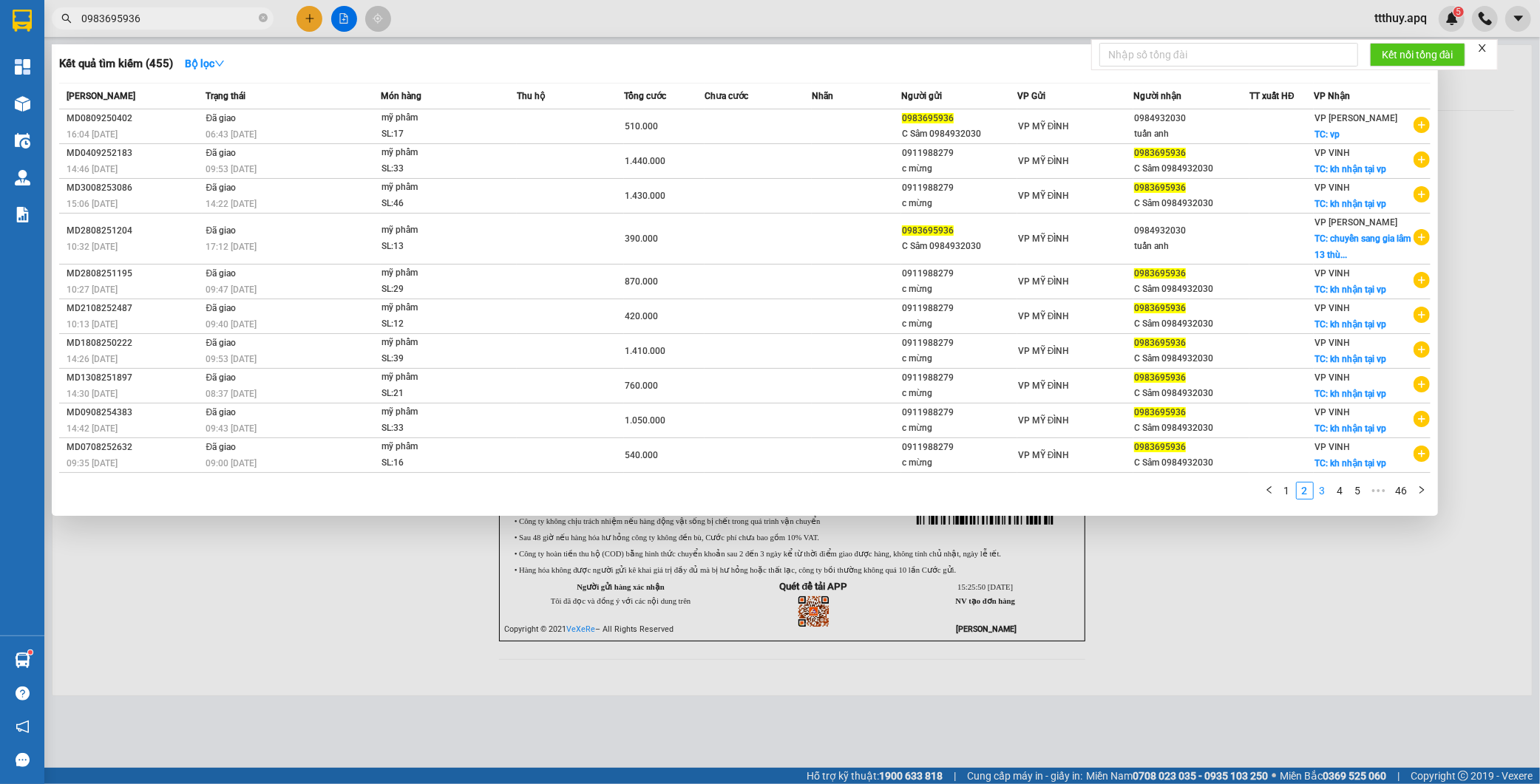
click at [1323, 492] on link "3" at bounding box center [1321, 490] width 16 height 16
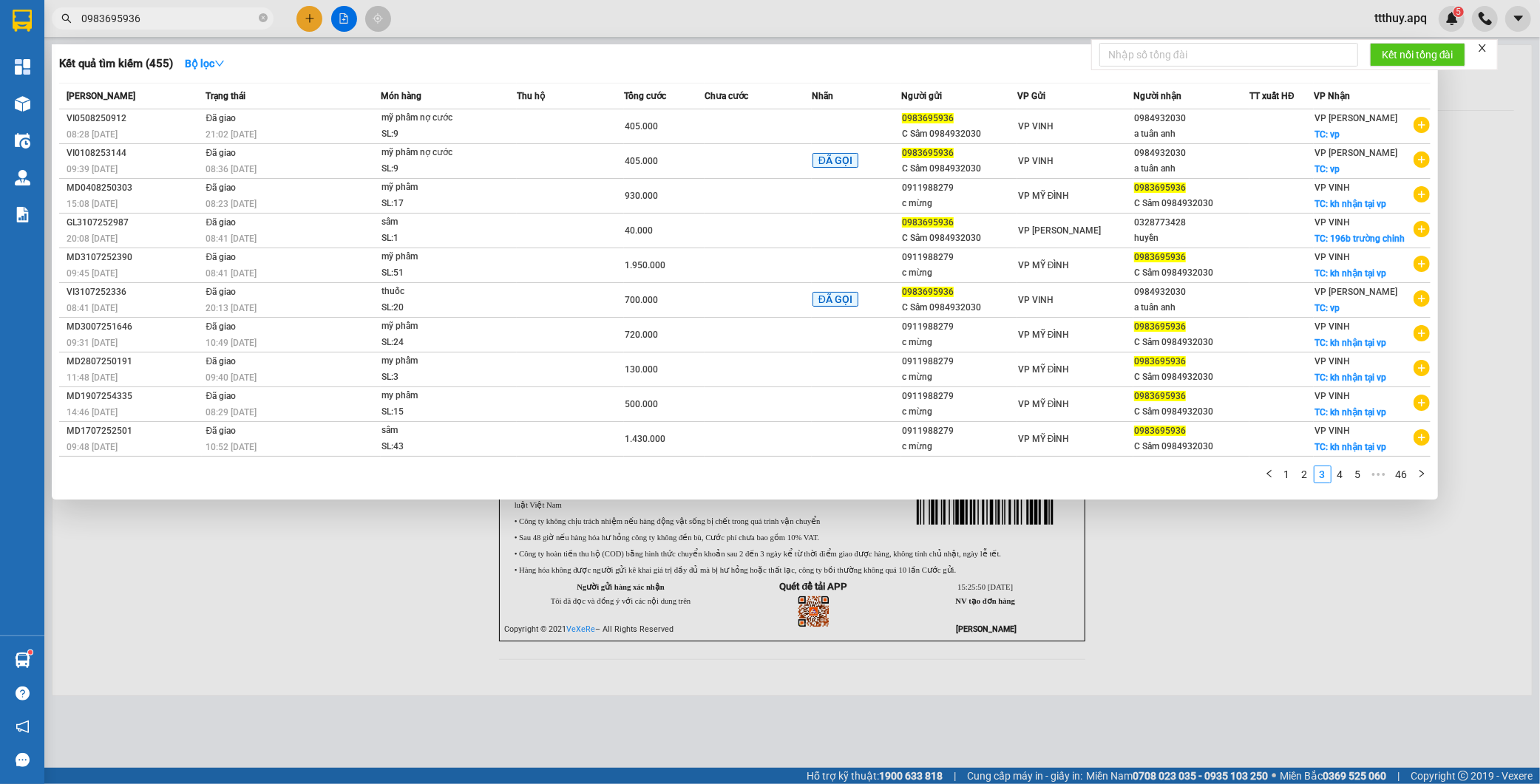
click at [433, 610] on div at bounding box center [770, 392] width 1540 height 784
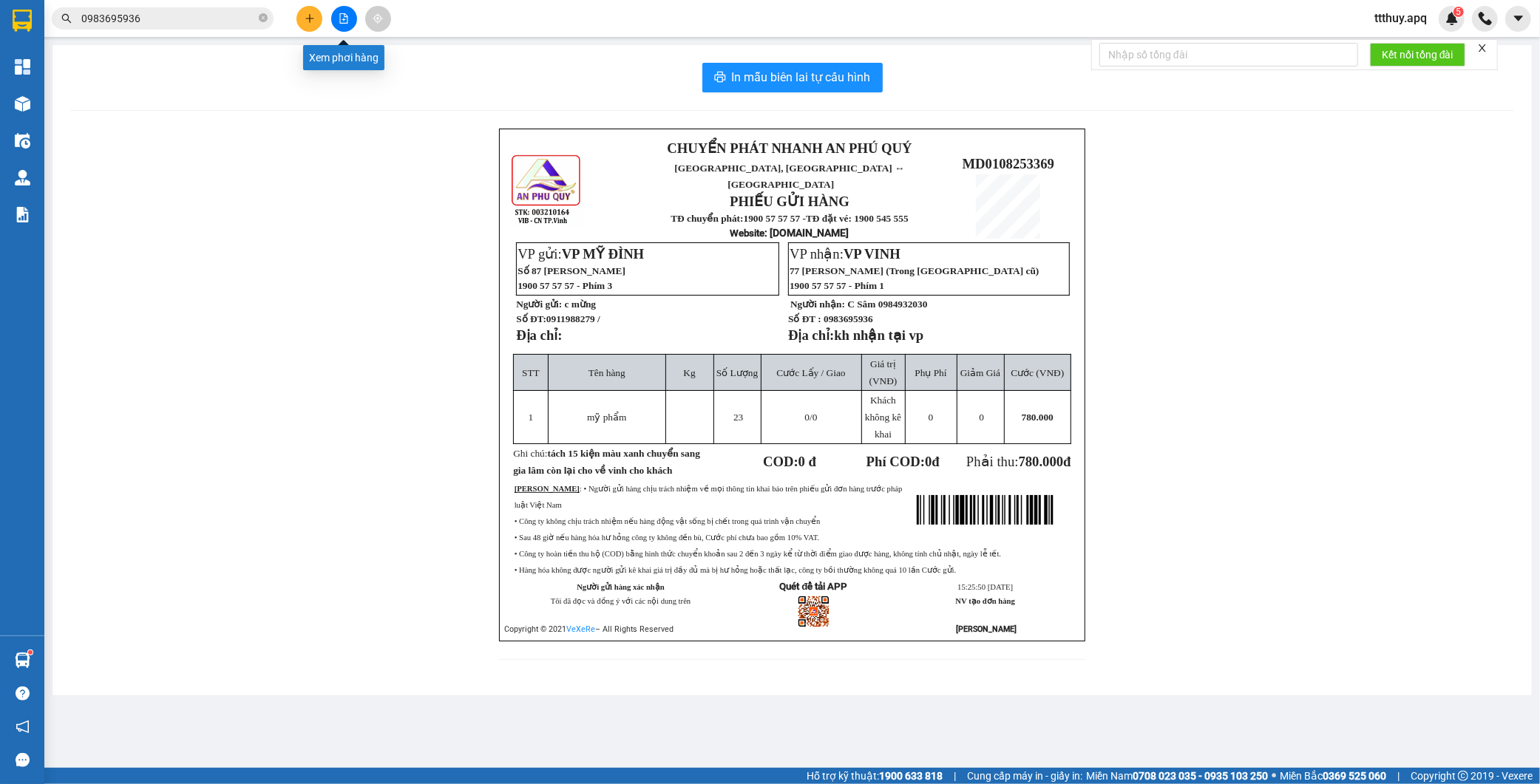
click at [342, 20] on icon "file-add" at bounding box center [344, 18] width 10 height 10
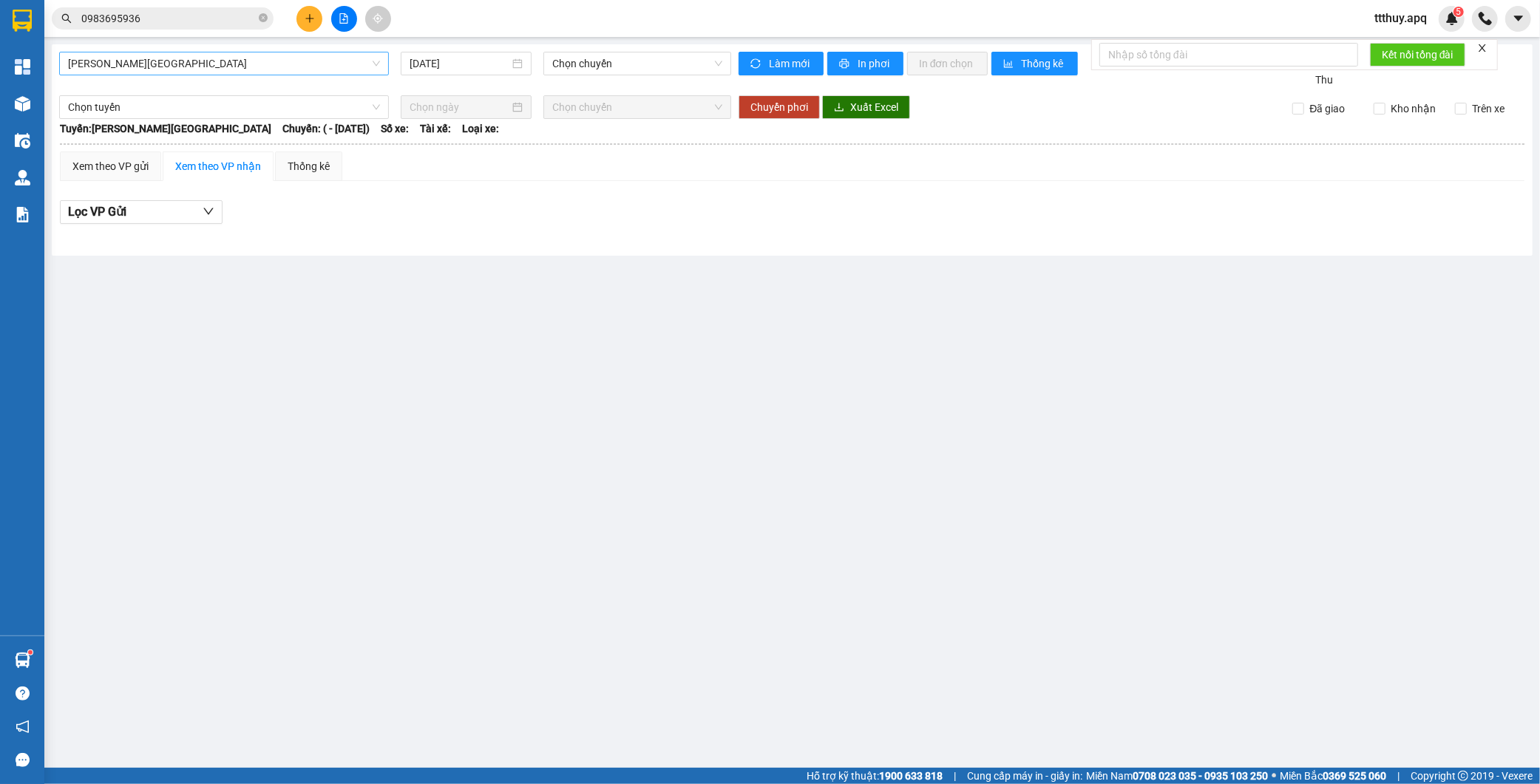
click at [183, 68] on span "Gia Lâm - Mỹ Đình" at bounding box center [224, 63] width 312 height 22
click at [172, 21] on input "0983695936" at bounding box center [168, 18] width 175 height 16
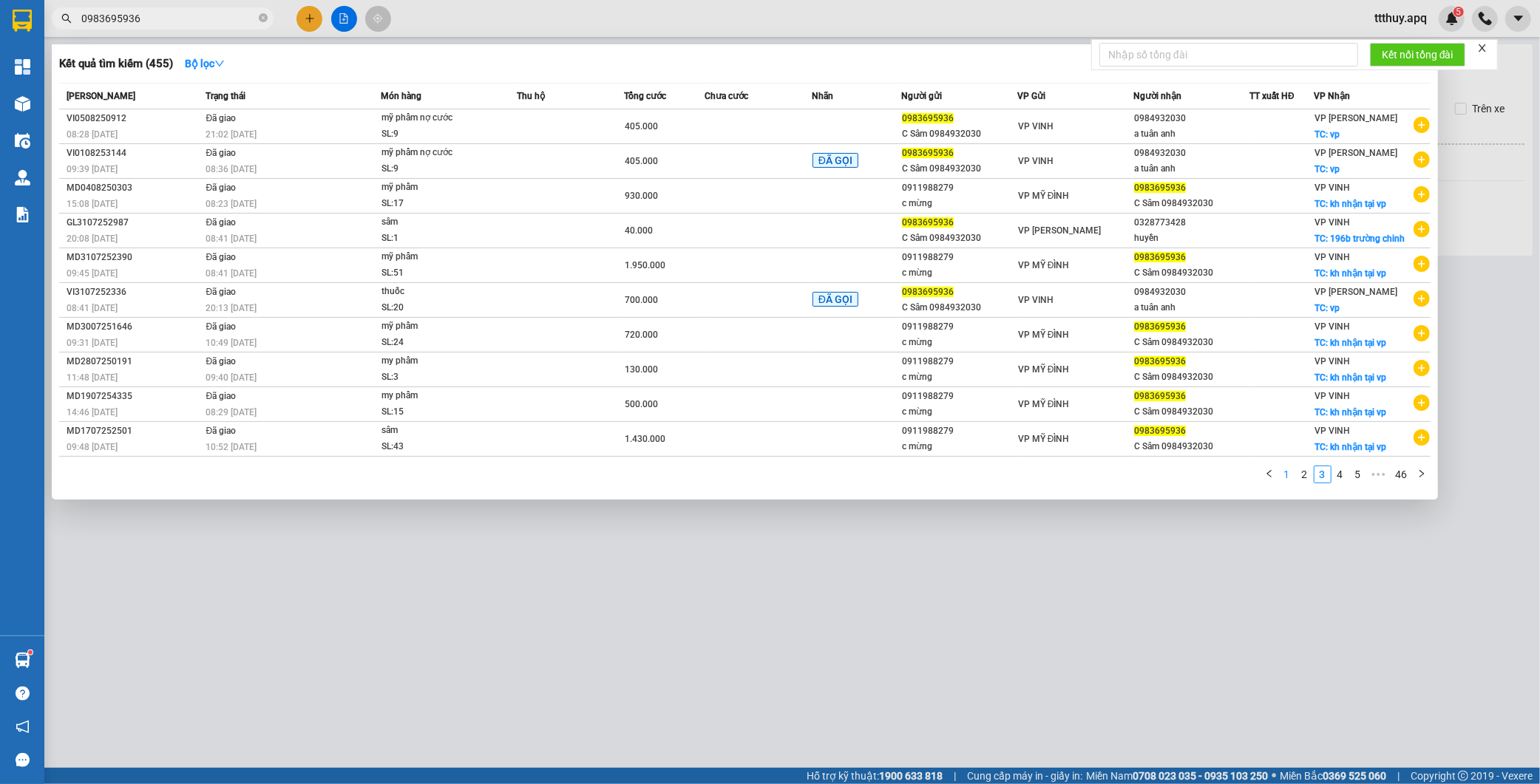
click at [1283, 477] on link "1" at bounding box center [1286, 473] width 16 height 16
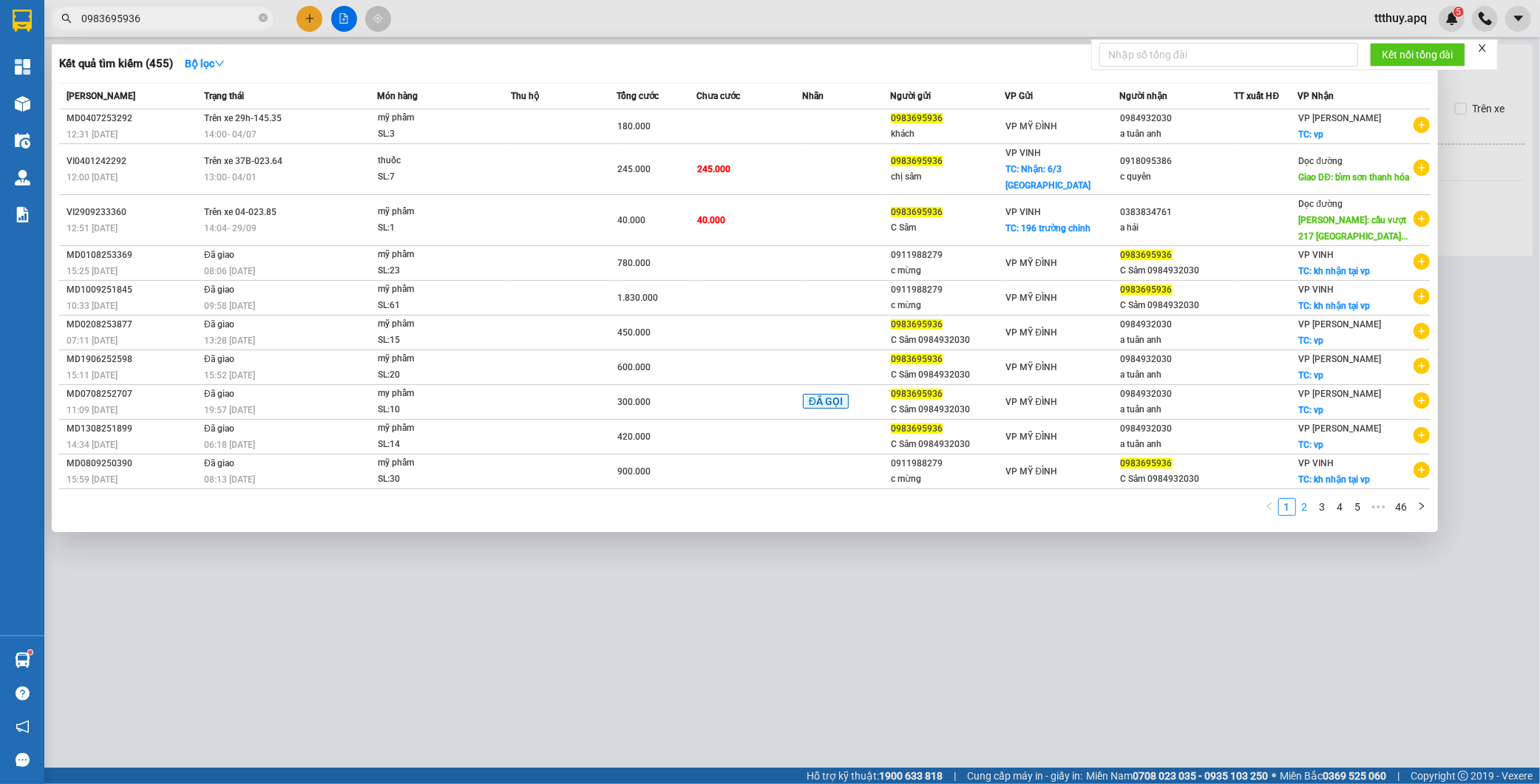
click at [1301, 505] on link "2" at bounding box center [1304, 506] width 16 height 16
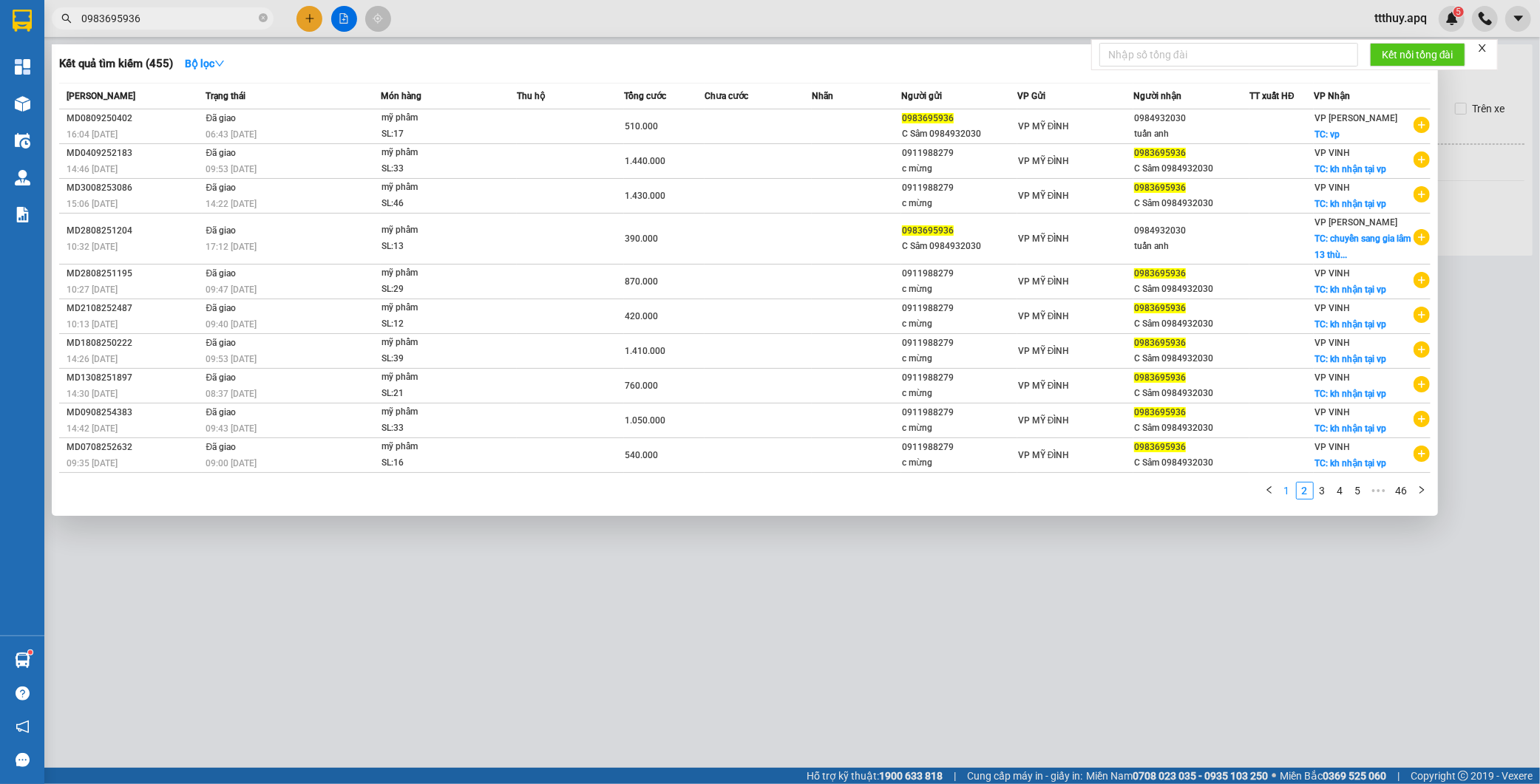
click at [1284, 497] on link "1" at bounding box center [1286, 490] width 16 height 16
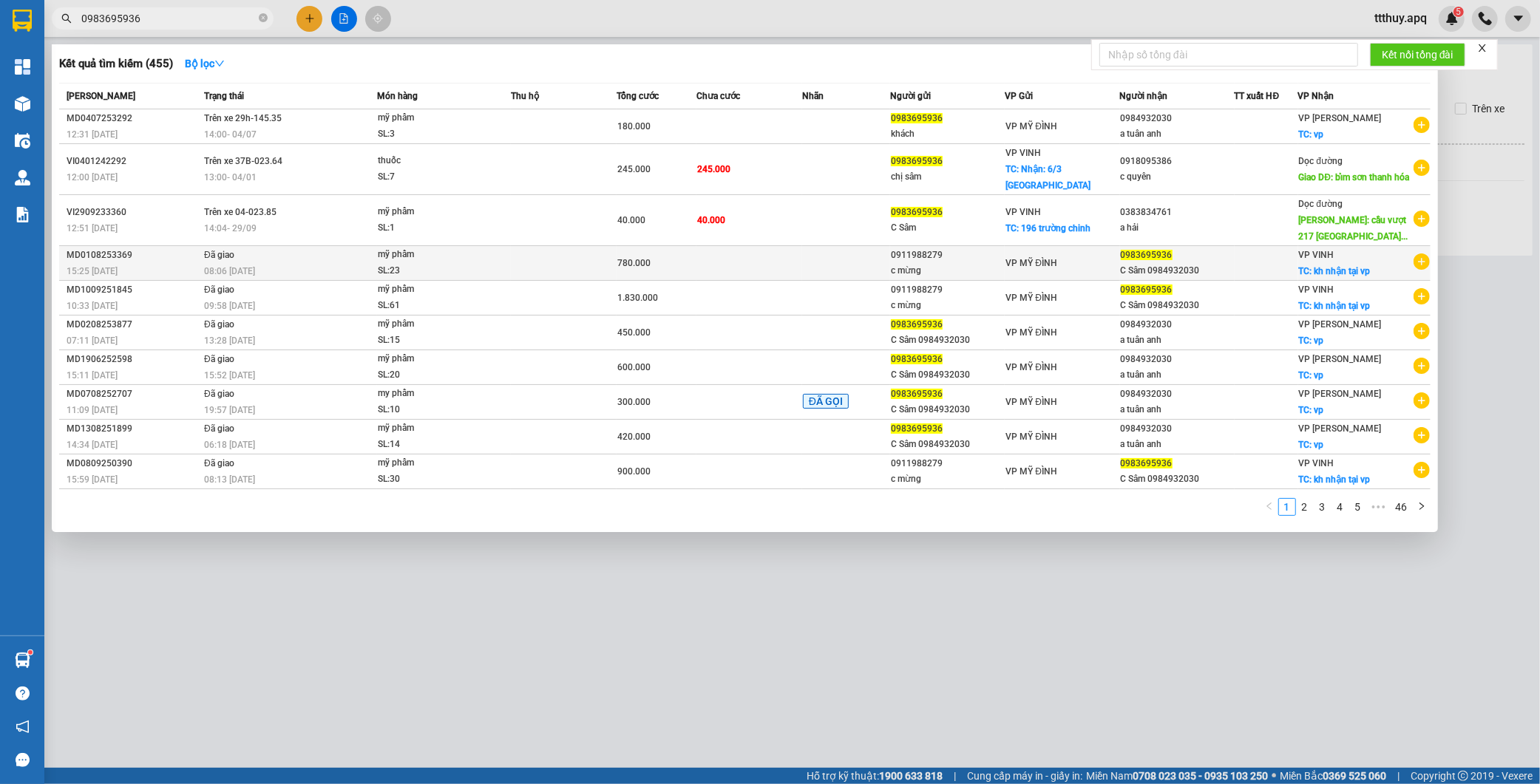
click at [695, 270] on div "780.000" at bounding box center [656, 262] width 78 height 16
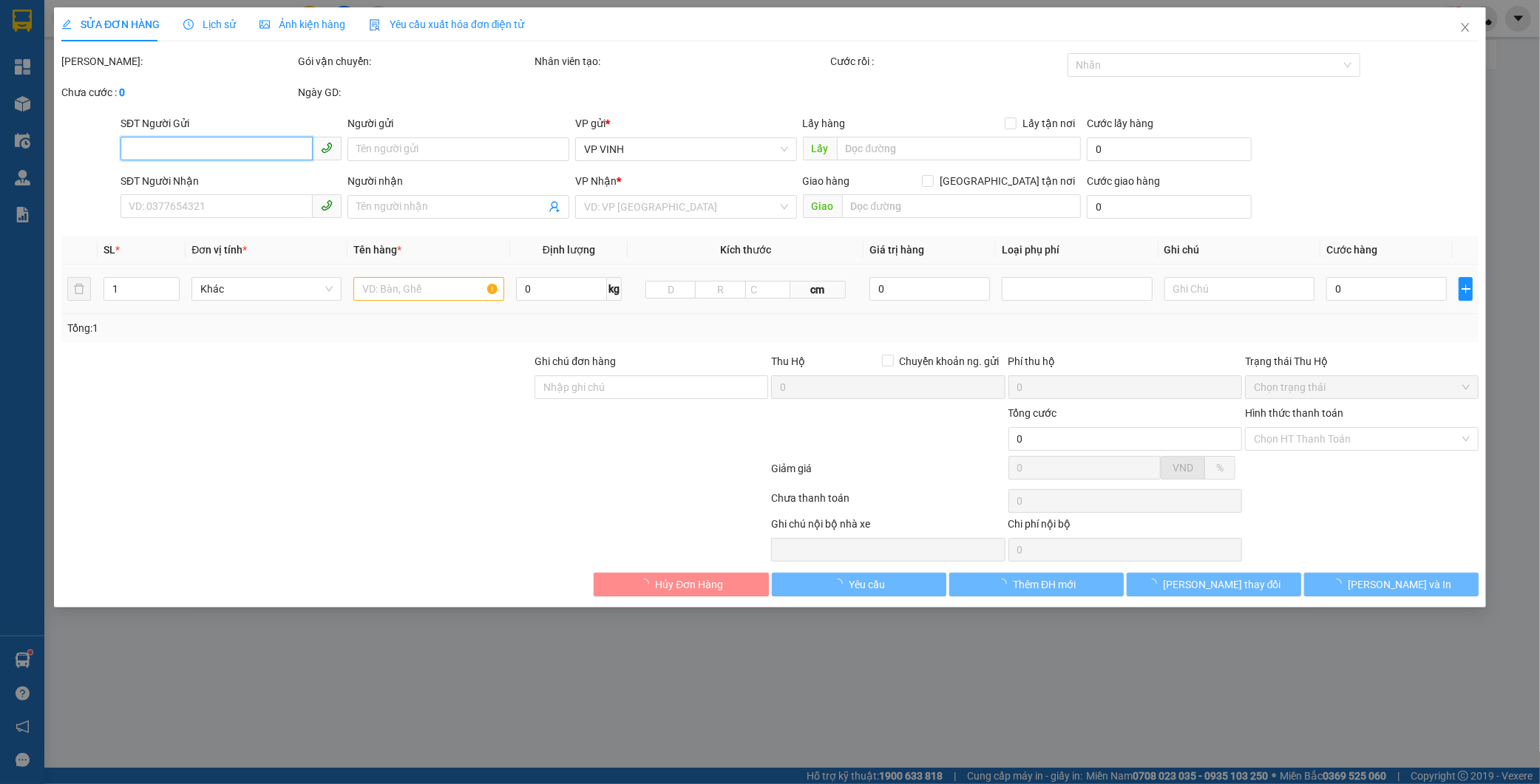
type input "0911988279"
type input "c mừng"
type input "0983695936"
type input "C Sâm 0984932030"
checkbox input "true"
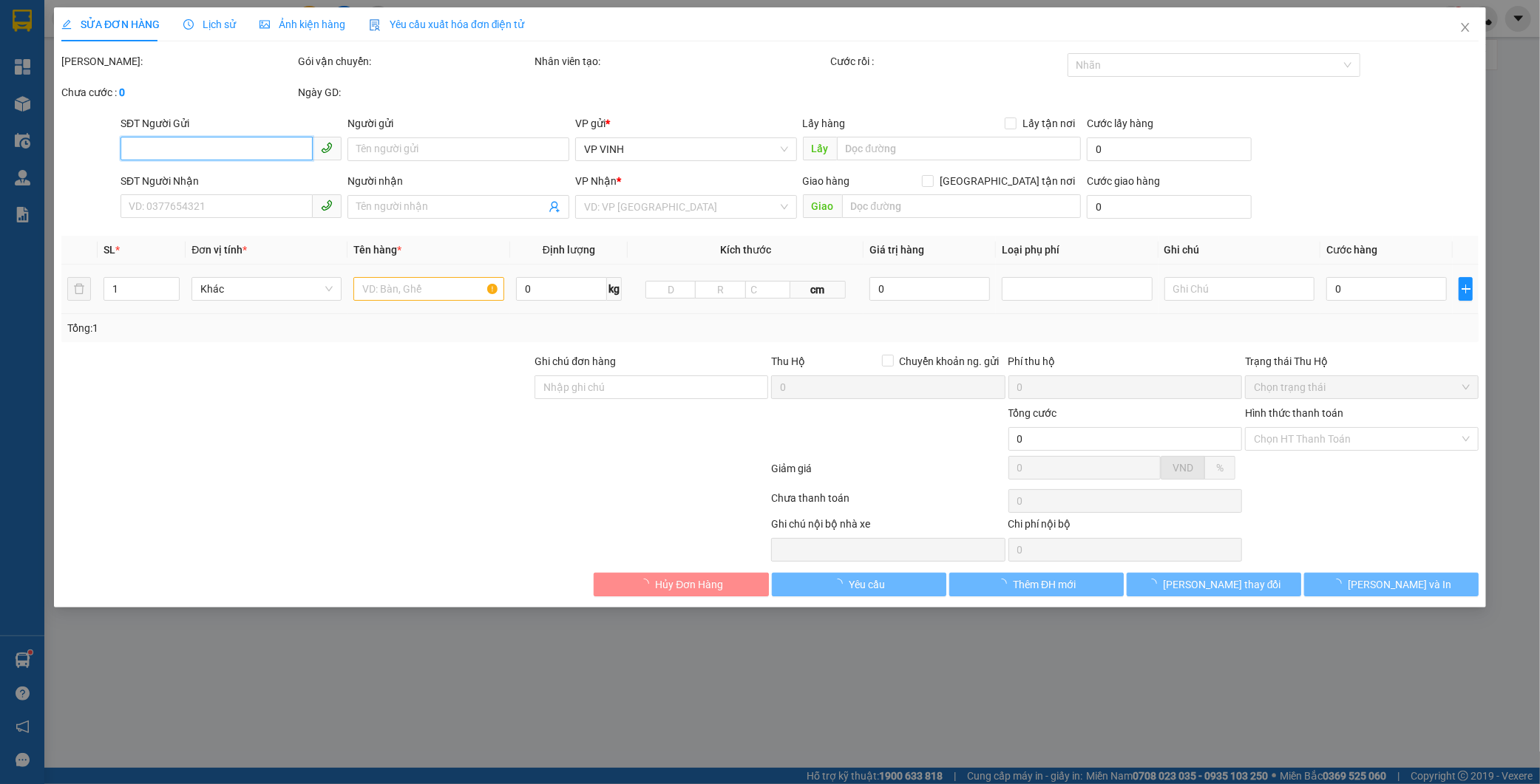
type input "kh nhận tại vp"
type input "780.000"
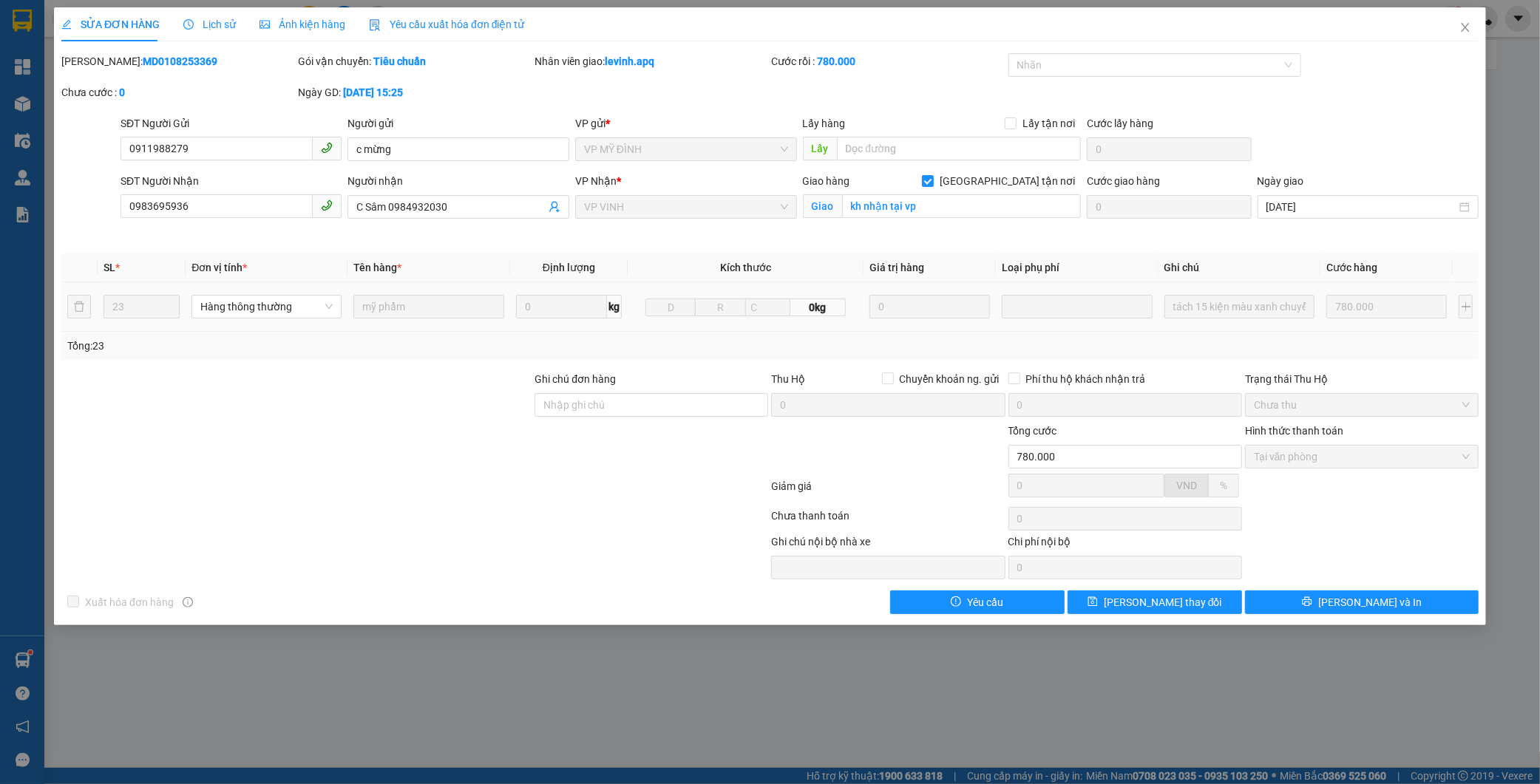
click at [212, 26] on span "Lịch sử" at bounding box center [209, 24] width 52 height 12
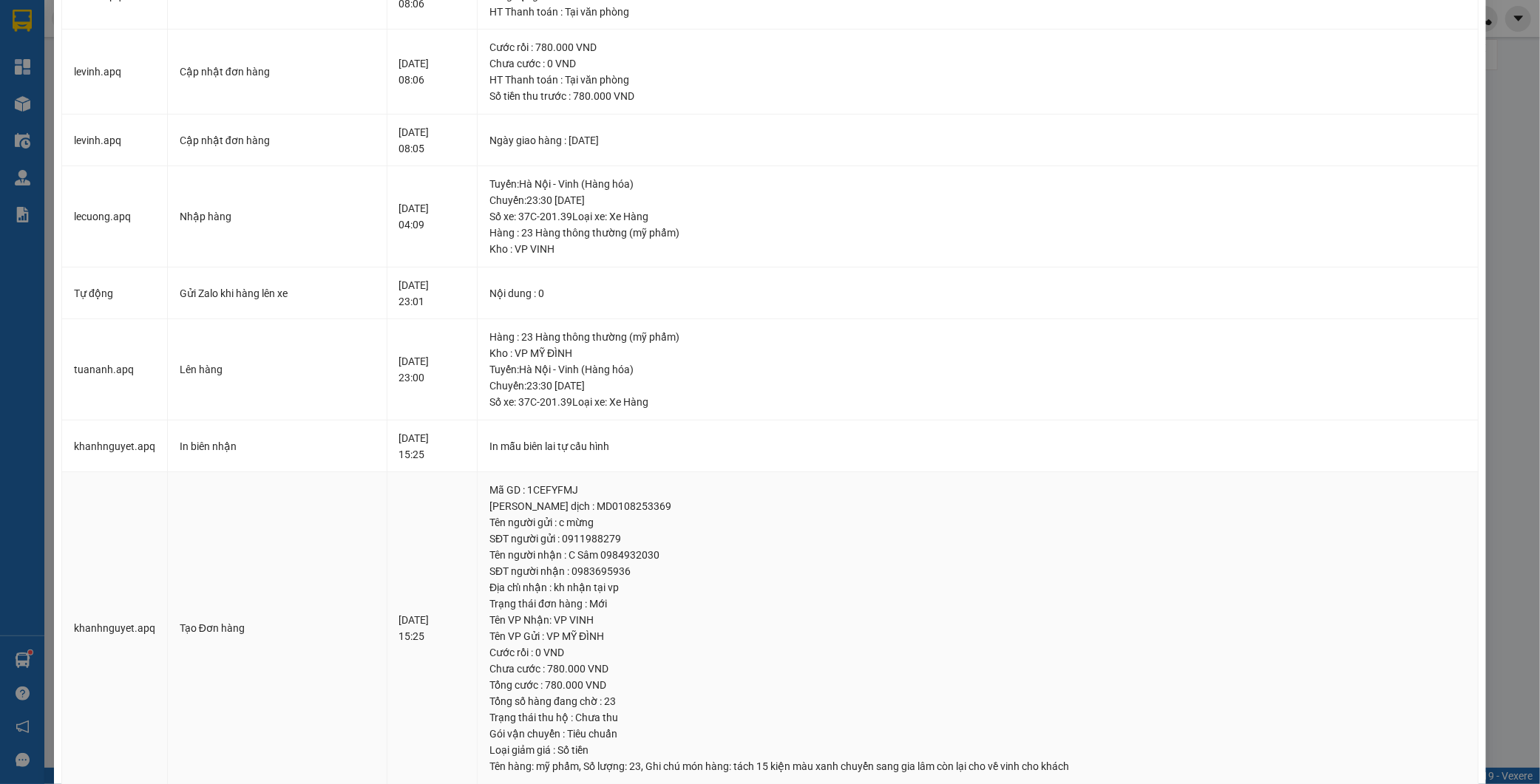
scroll to position [318, 0]
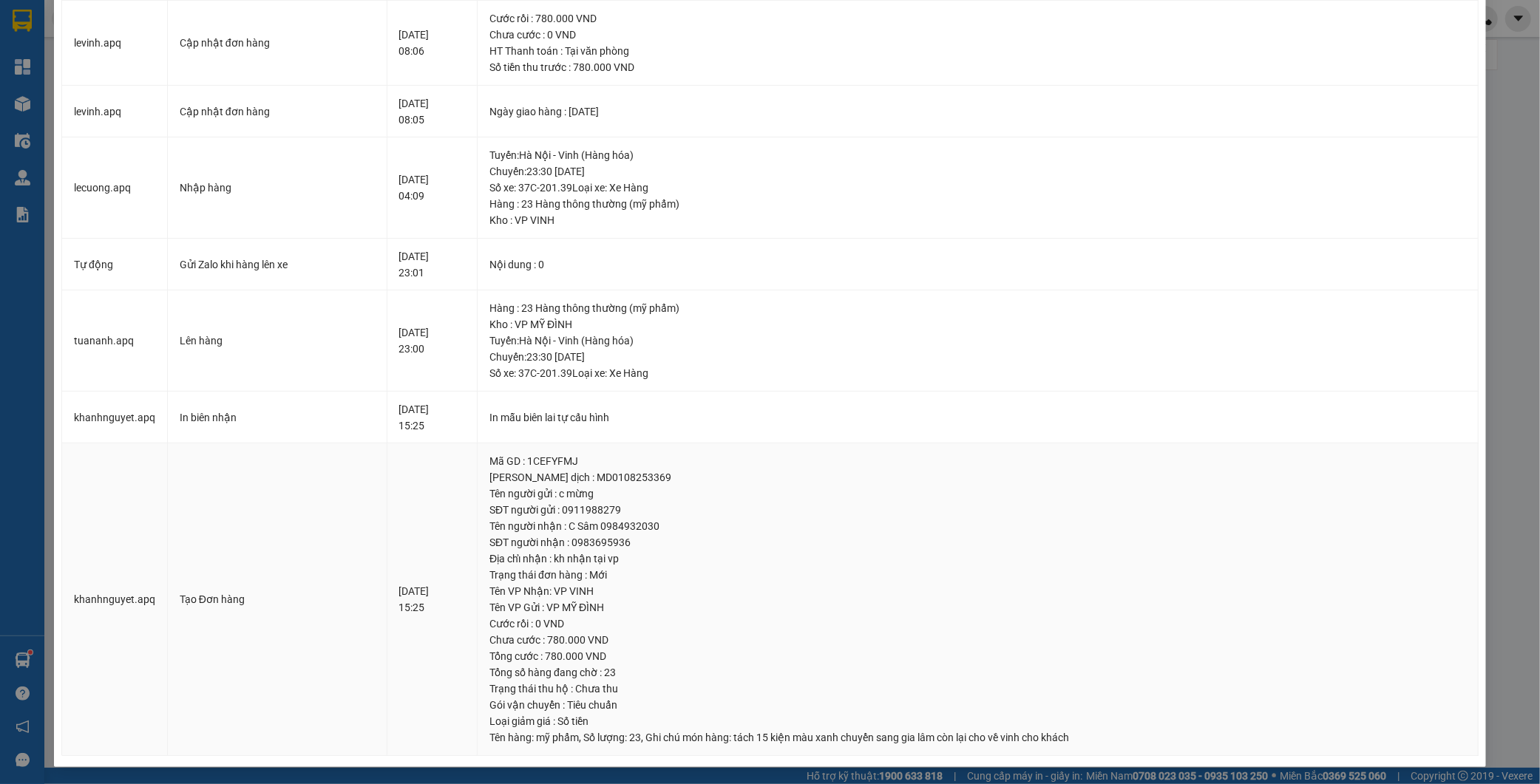
click at [637, 548] on div "SĐT người nhận : 0983695936" at bounding box center [978, 541] width 977 height 16
copy div "0983695936"
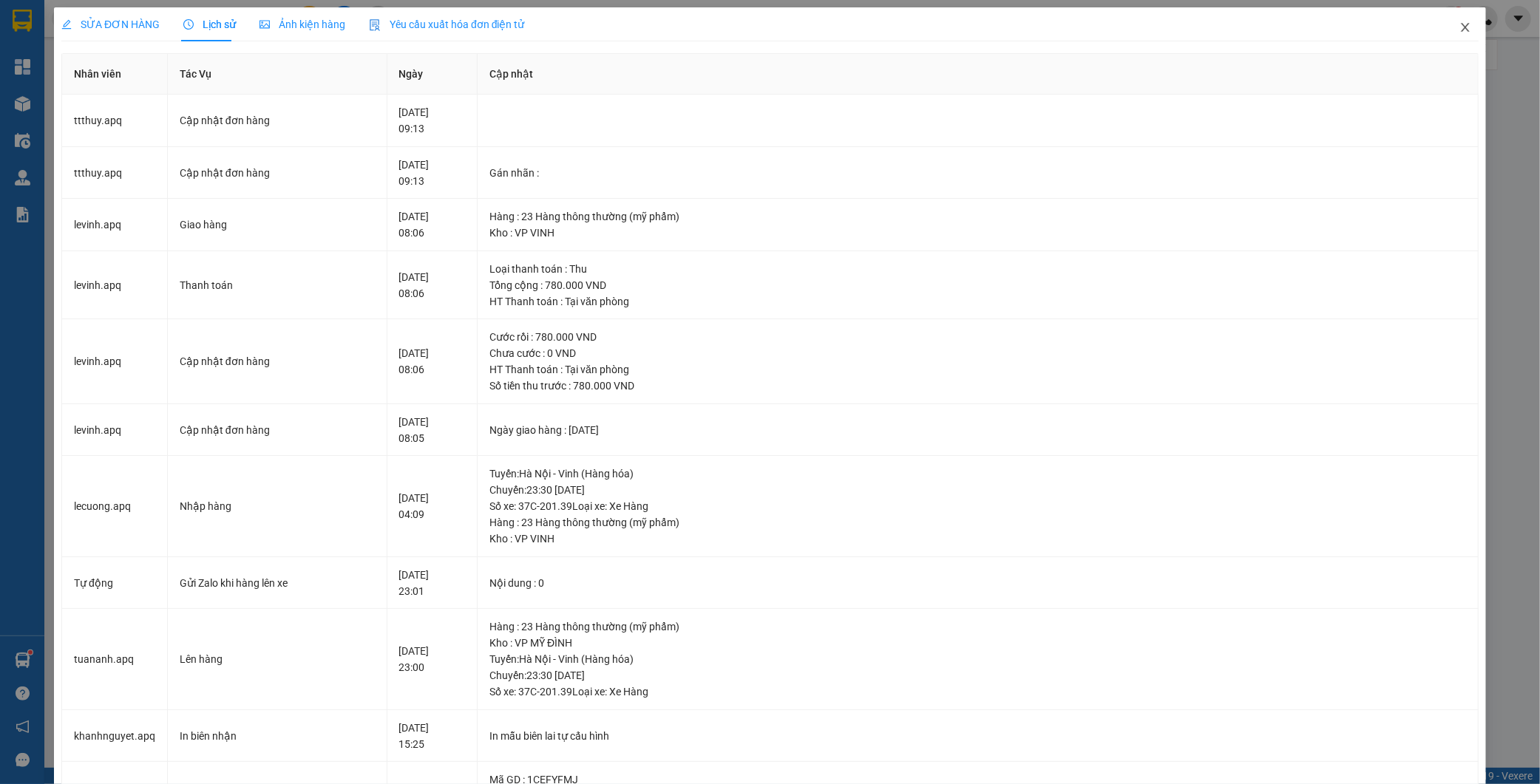
click at [1460, 34] on icon "close" at bounding box center [1465, 27] width 12 height 12
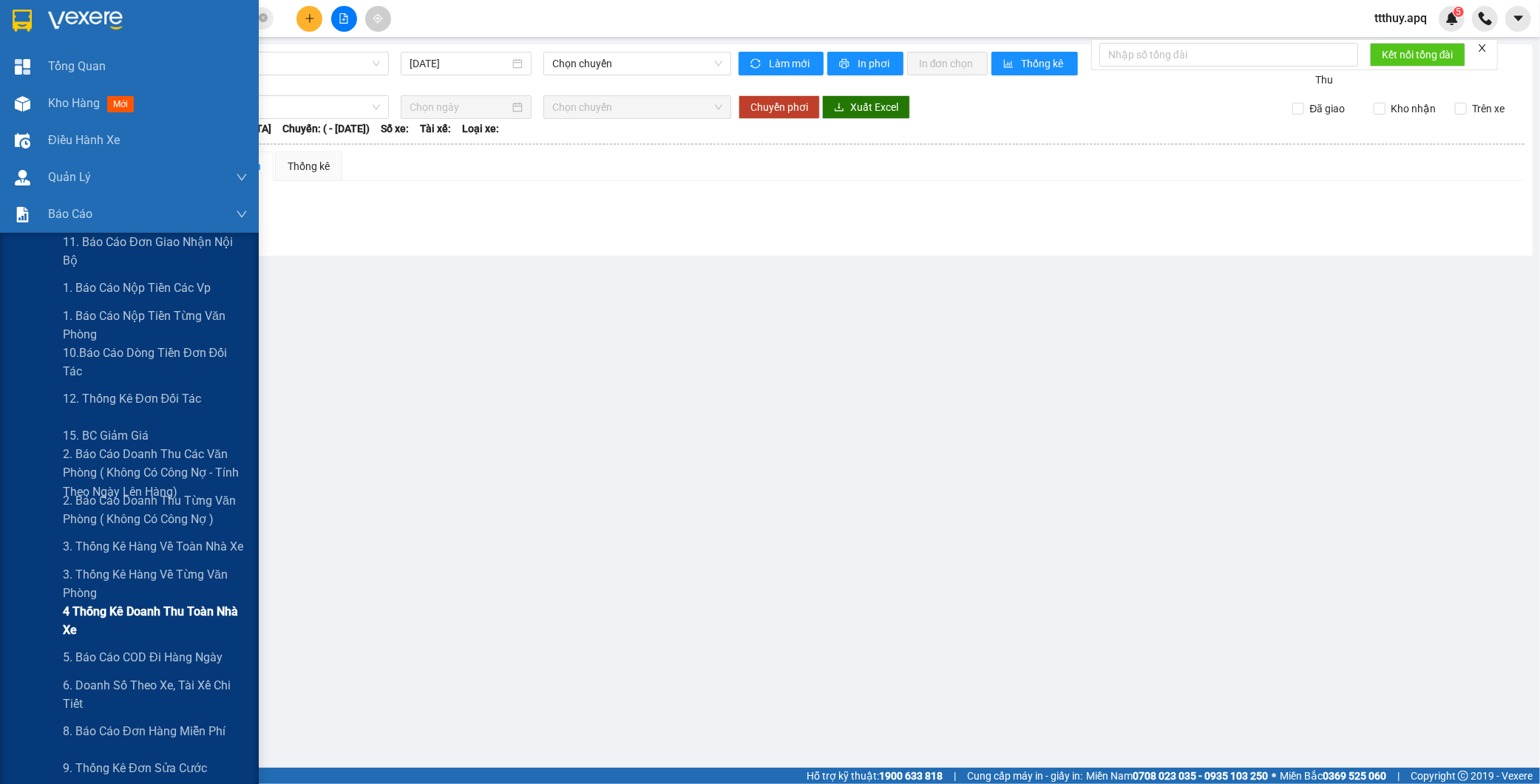
click at [123, 611] on span "4 Thống kê doanh thu toàn nhà xe" at bounding box center [155, 621] width 185 height 37
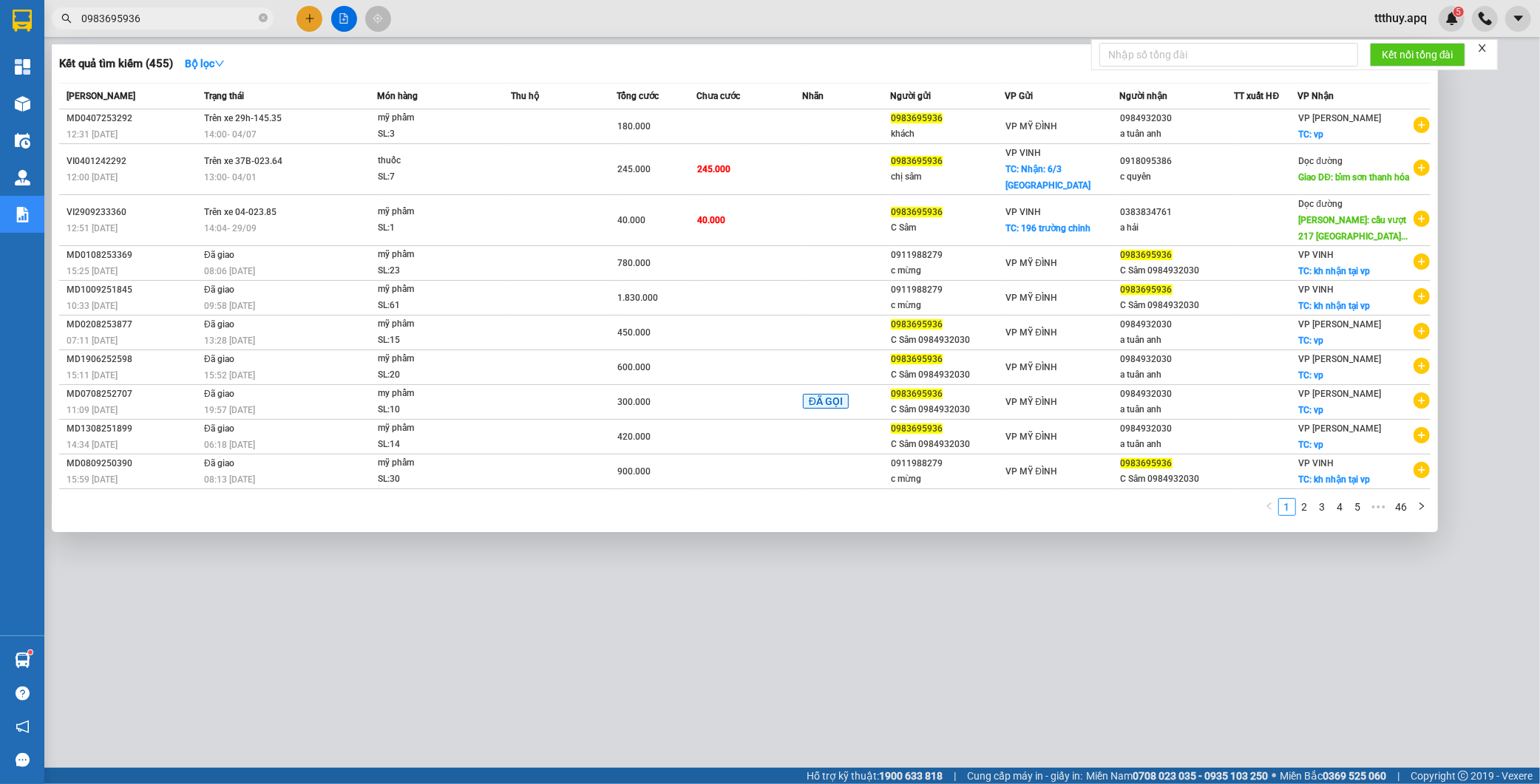
click at [173, 17] on input "0983695936" at bounding box center [168, 18] width 175 height 16
paste input "NN0809250150"
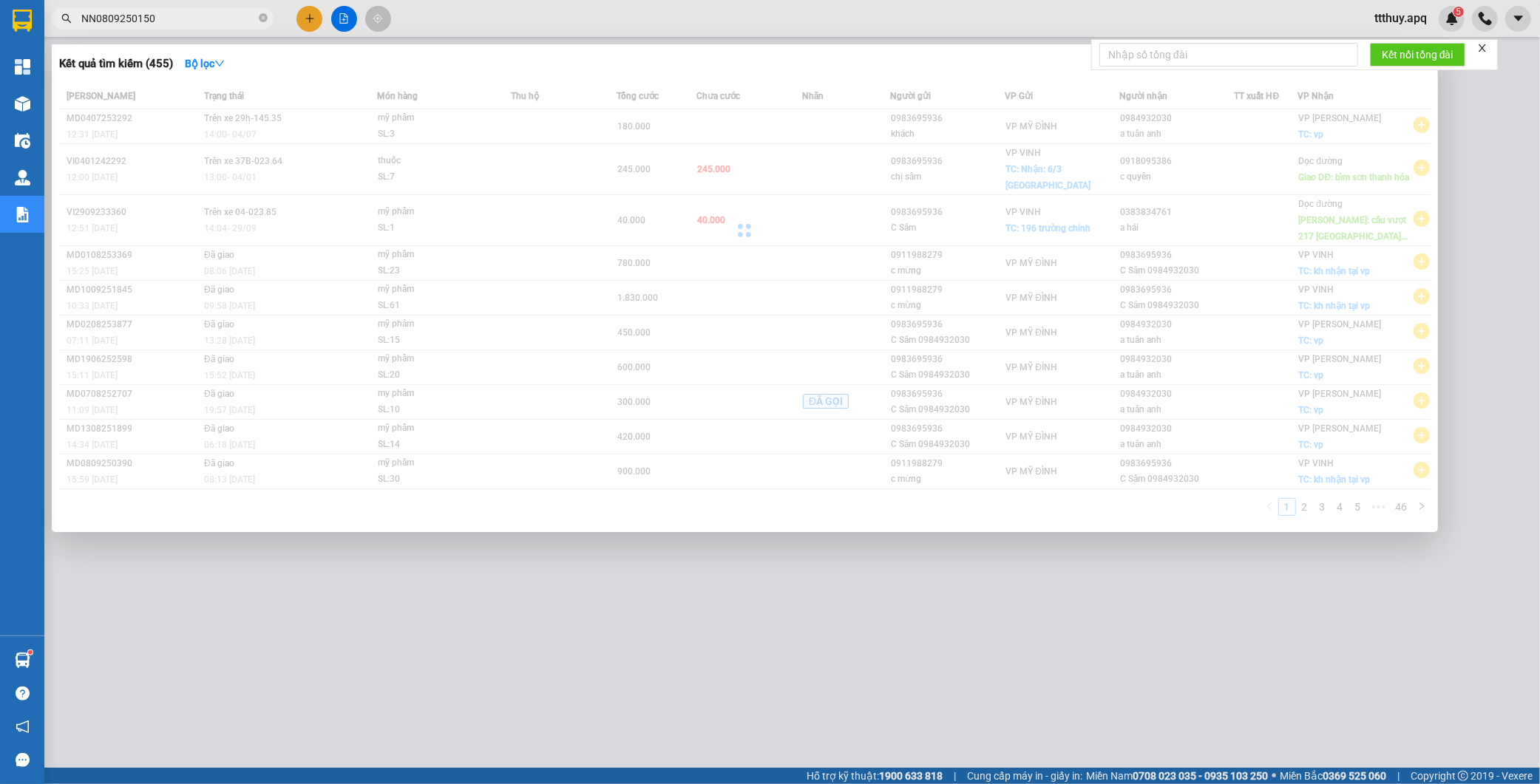
type input "NN0809250150"
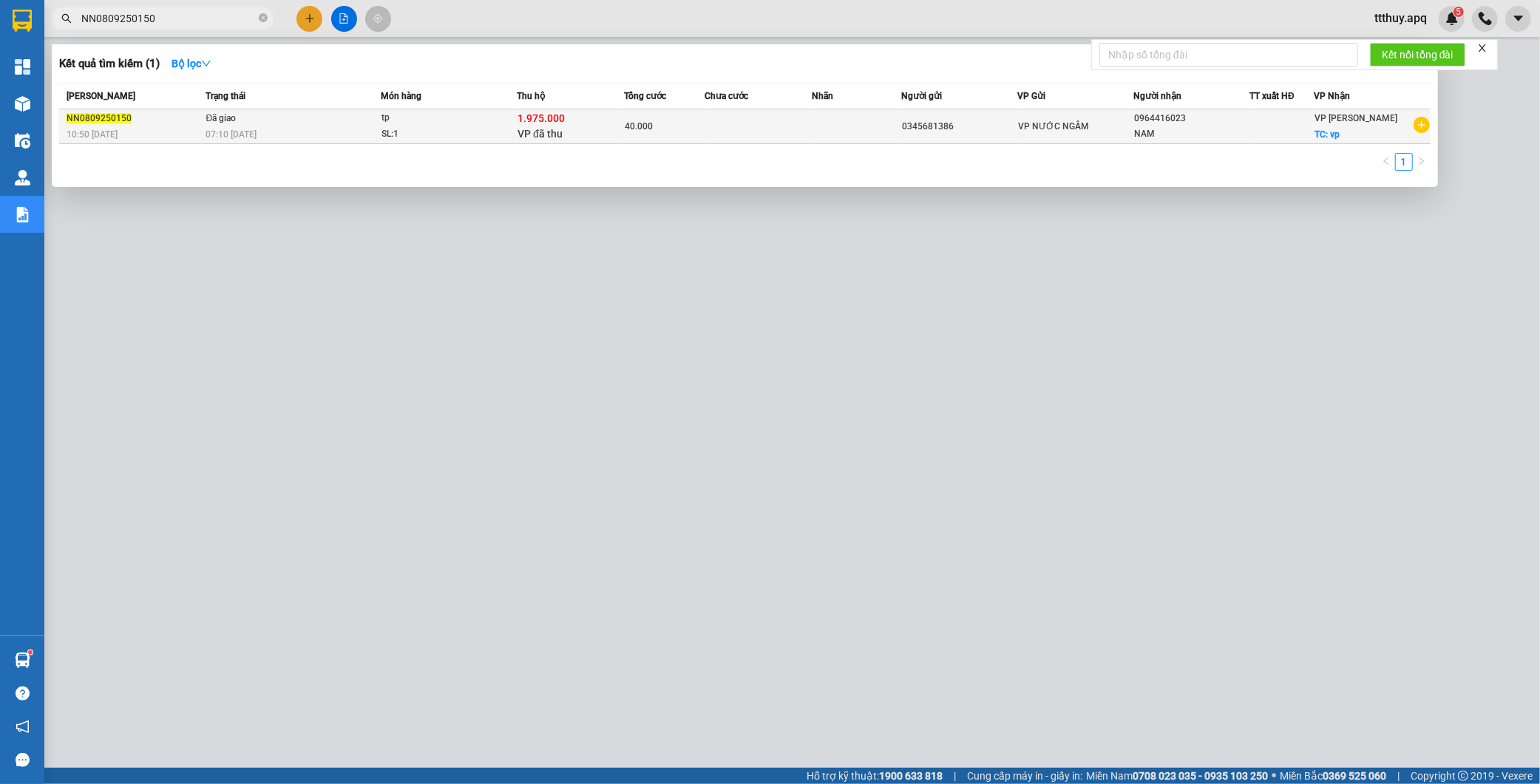
click at [673, 113] on td "40.000" at bounding box center [664, 126] width 80 height 35
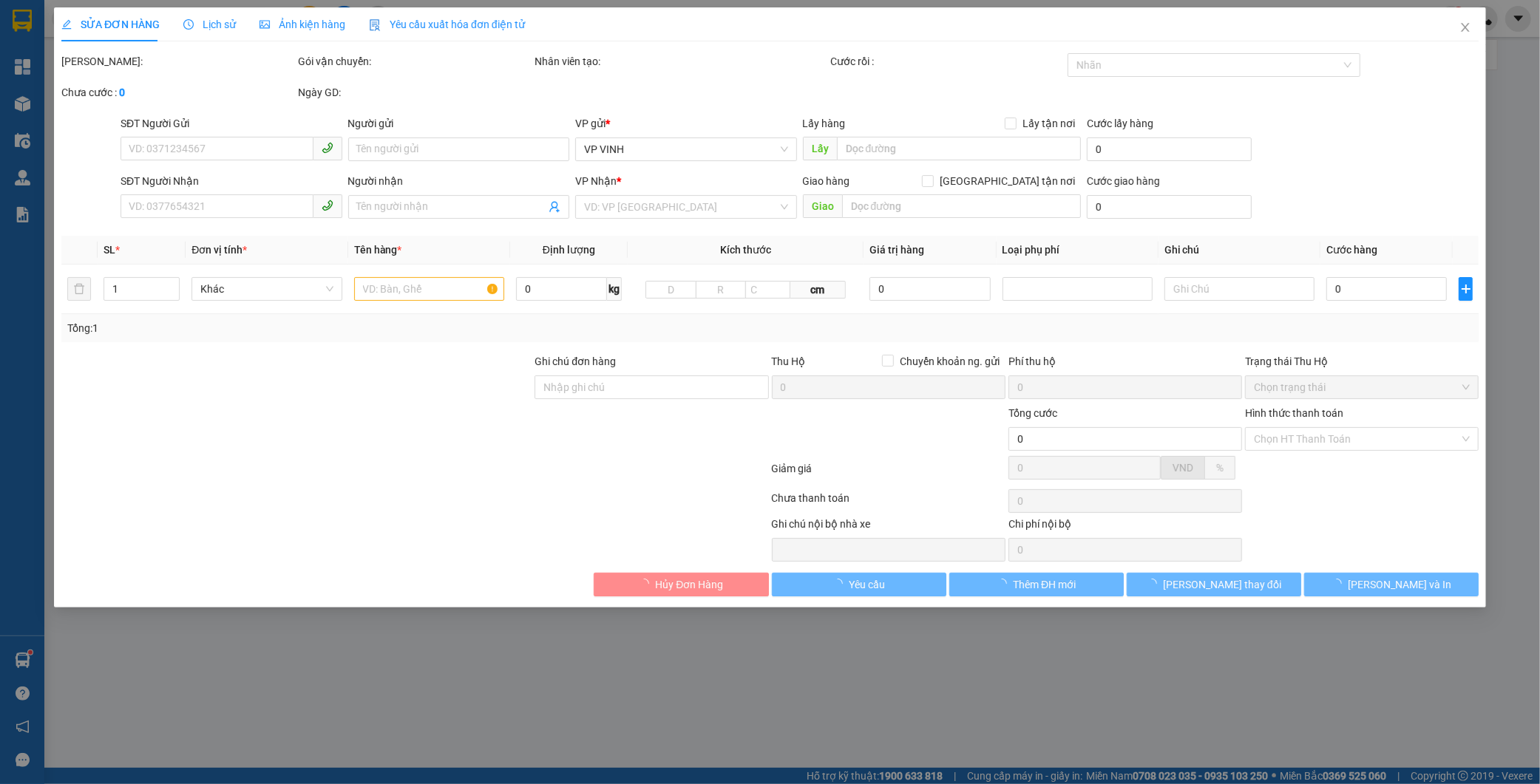
type input "0345681386"
type input "0964416023"
type input "NAM"
checkbox input "true"
type input "vp"
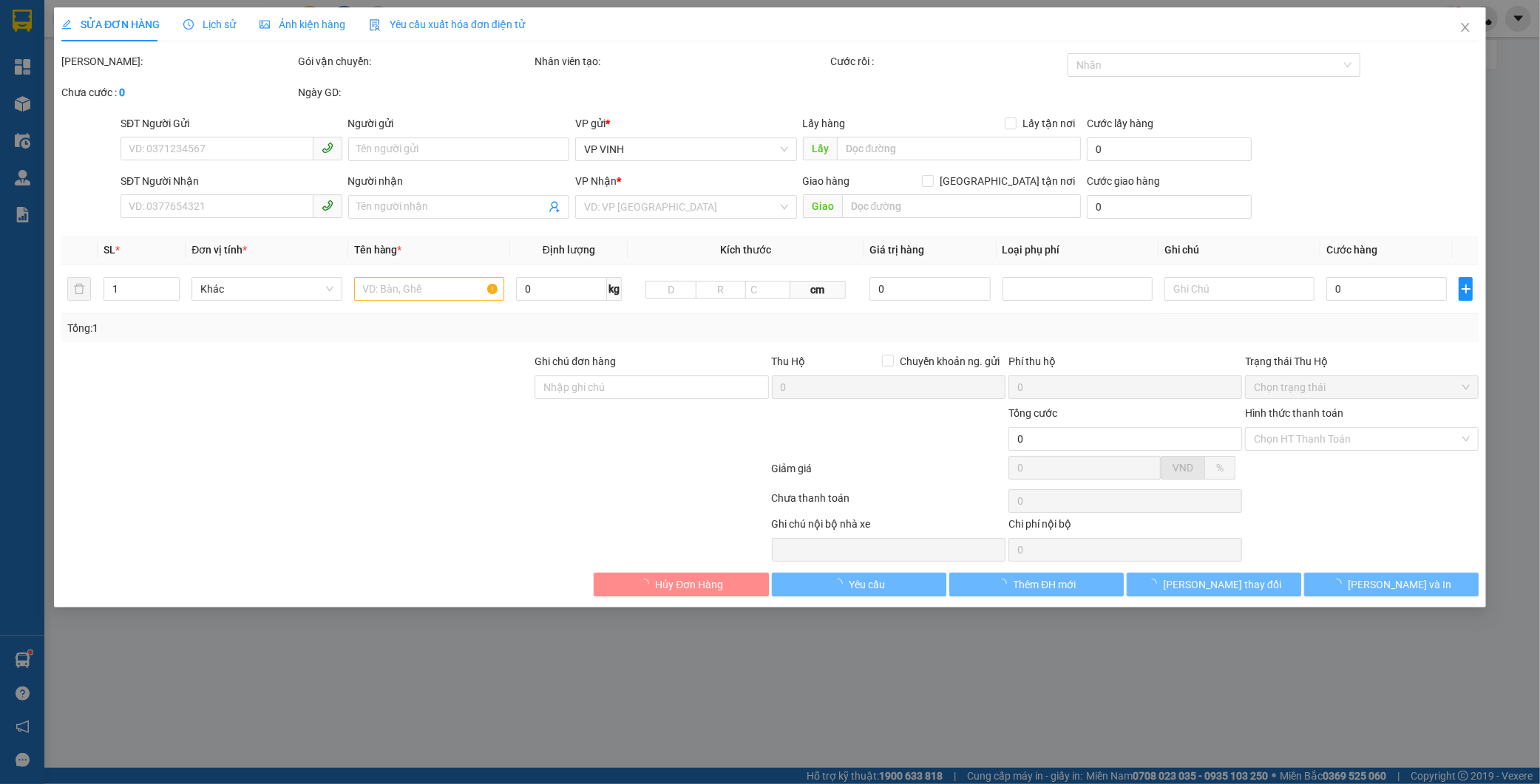
checkbox input "true"
type input "1.975.000"
type input "15.000"
type input "40.000"
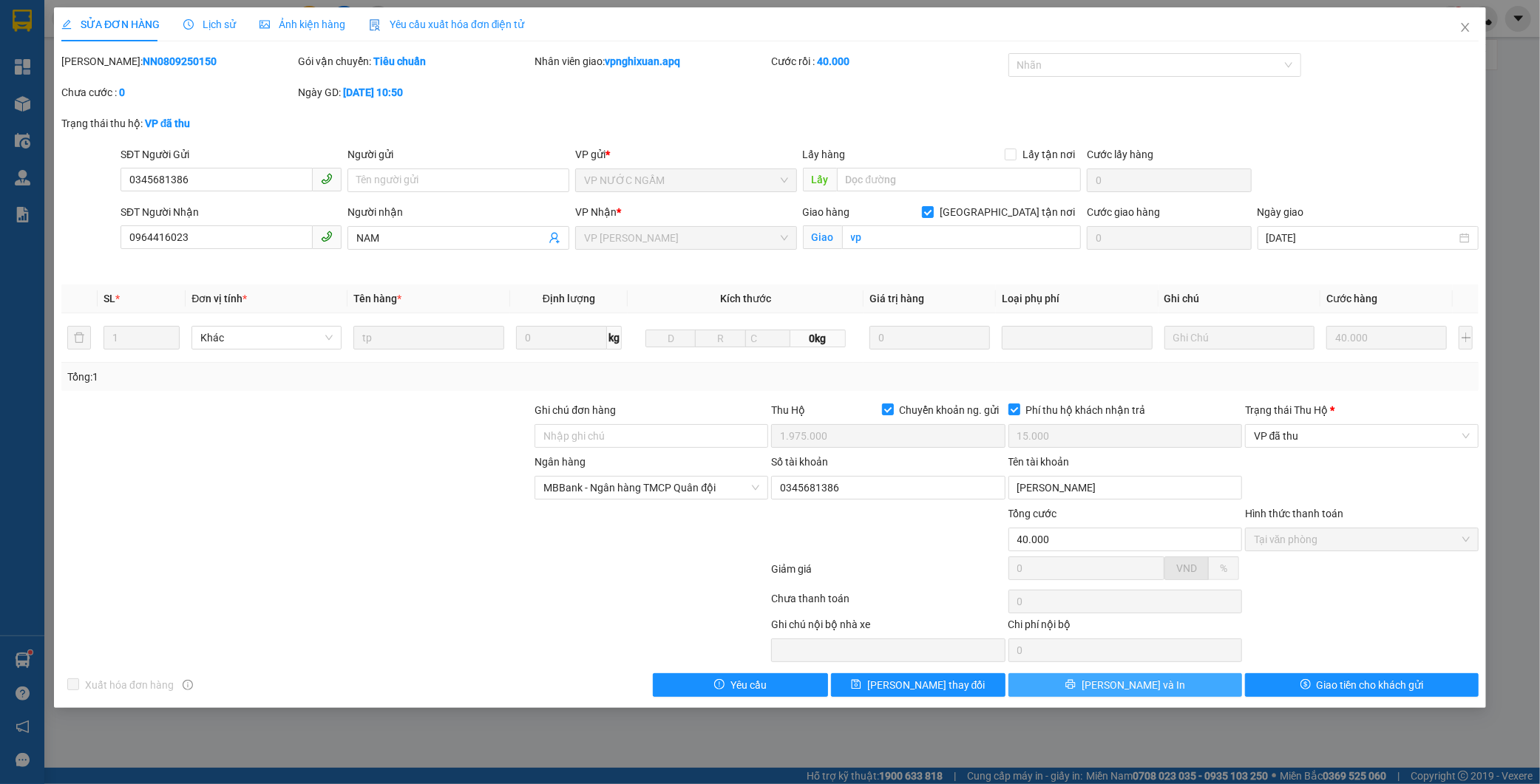
click at [1206, 681] on button "[PERSON_NAME] và In" at bounding box center [1125, 684] width 233 height 23
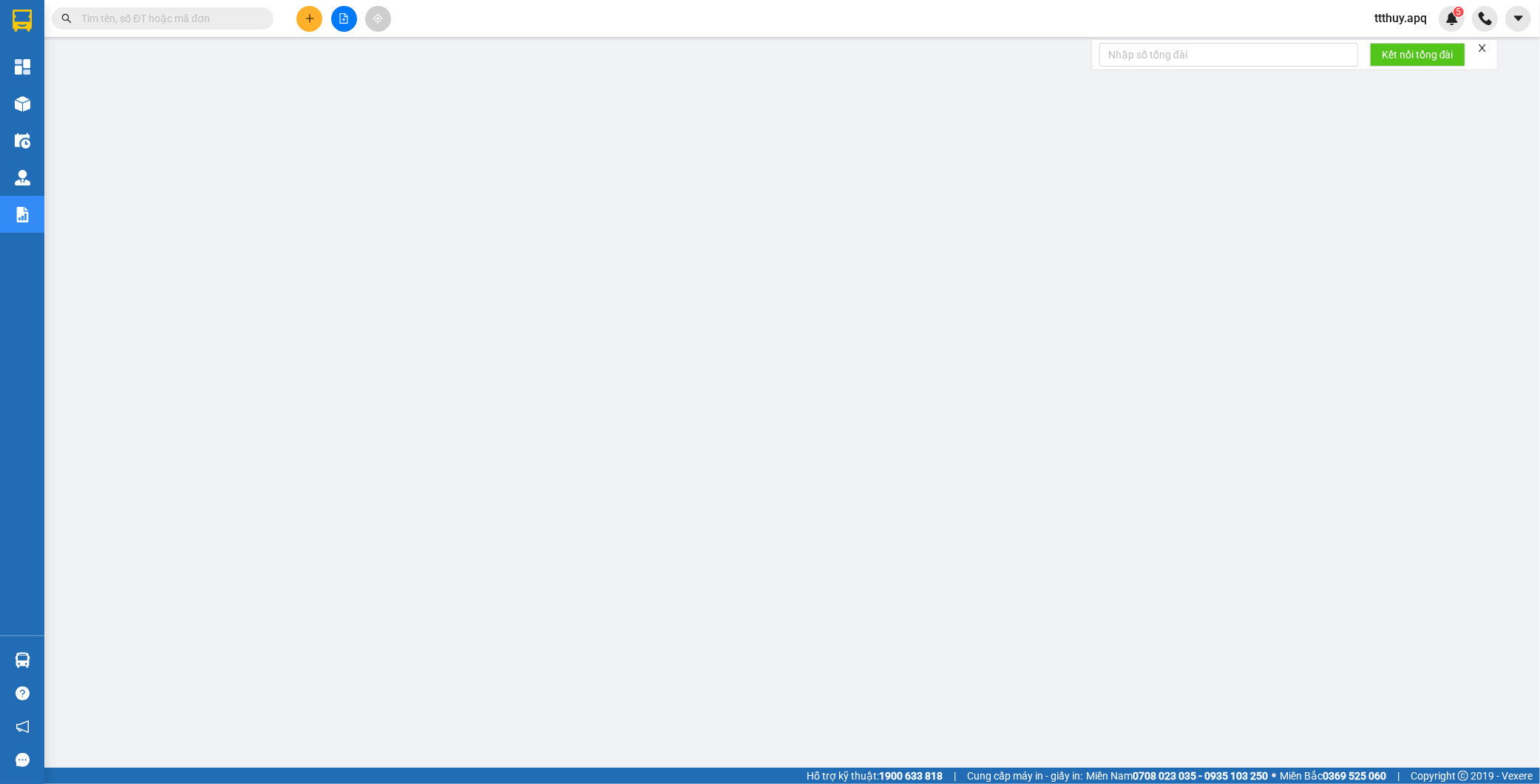
click at [205, 16] on input "text" at bounding box center [168, 18] width 175 height 16
